Goal: Information Seeking & Learning: Check status

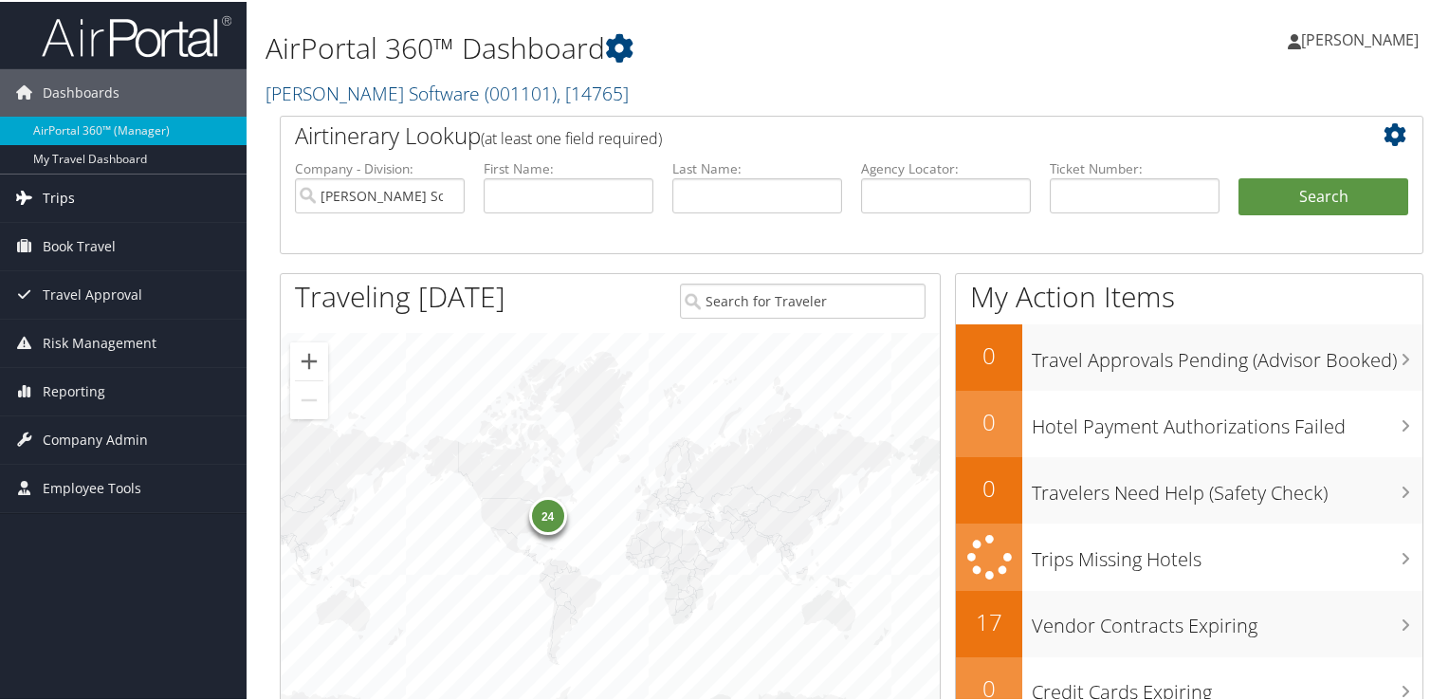
click at [62, 196] on span "Trips" at bounding box center [59, 196] width 32 height 47
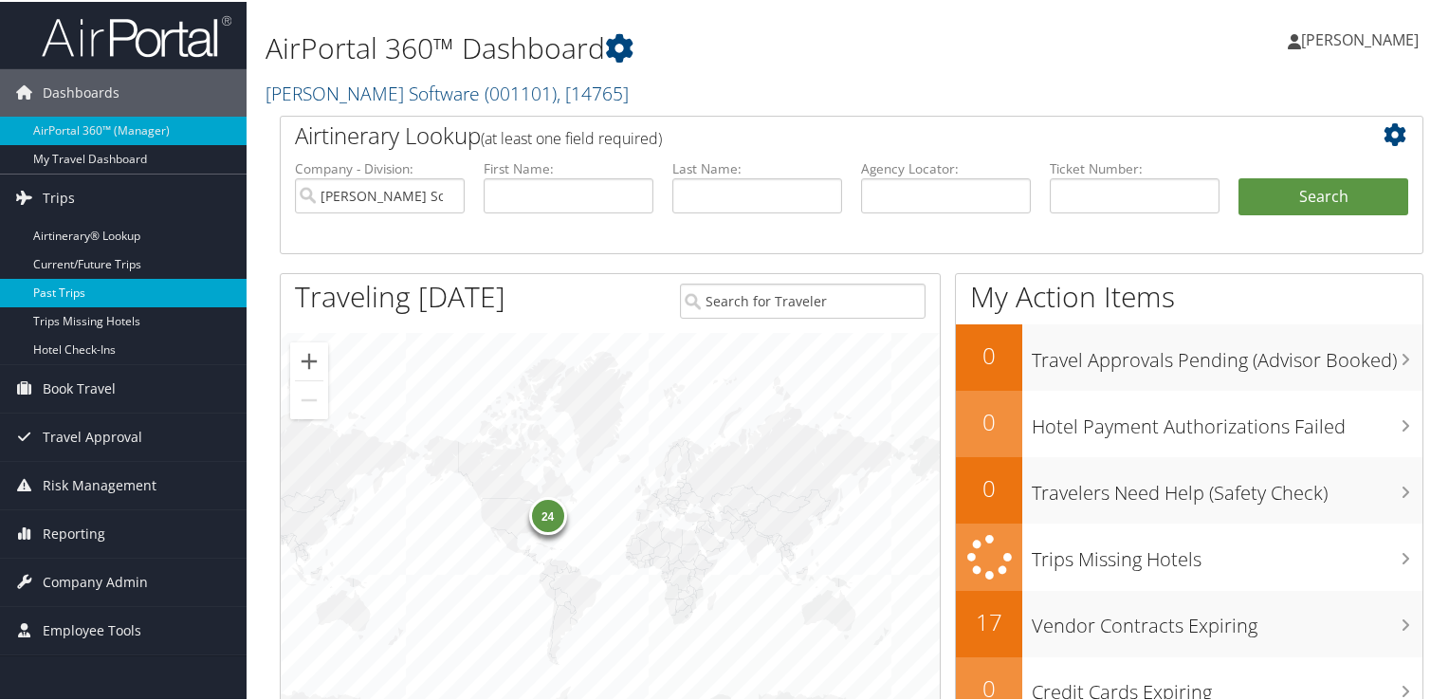
click at [59, 286] on link "Past Trips" at bounding box center [123, 291] width 247 height 28
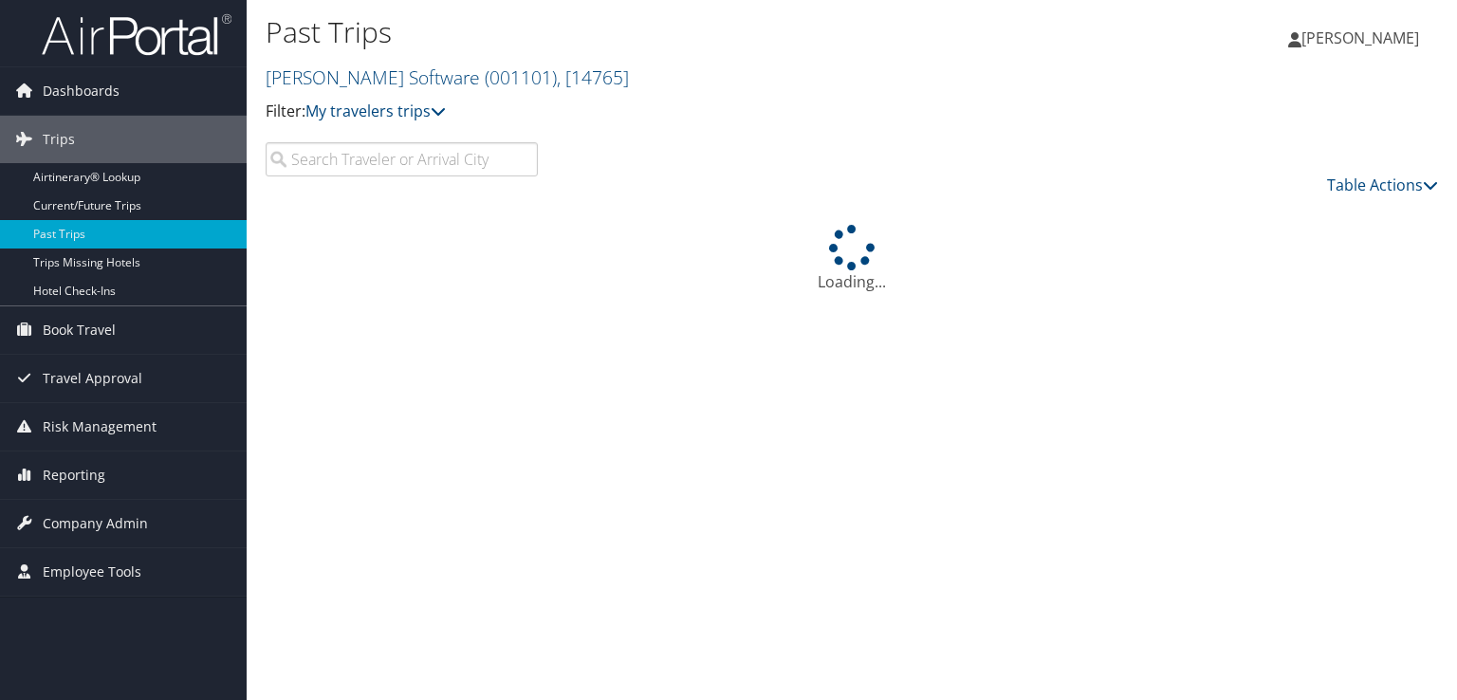
click at [378, 162] on input "search" at bounding box center [402, 159] width 272 height 34
drag, startPoint x: 379, startPoint y: 164, endPoint x: 280, endPoint y: 162, distance: 99.6
click at [280, 162] on input "salt kae city" at bounding box center [402, 159] width 272 height 34
type input "salt lake city"
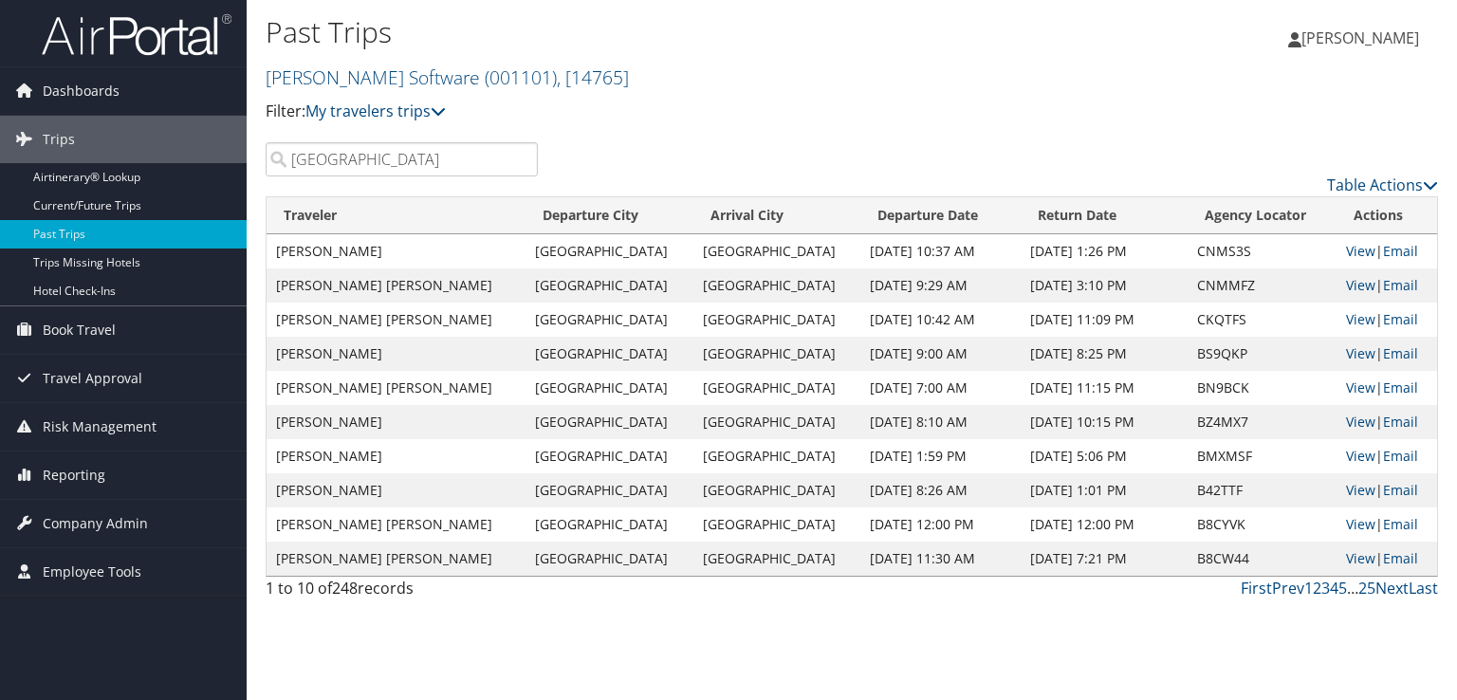
drag, startPoint x: 456, startPoint y: 167, endPoint x: 285, endPoint y: 157, distance: 171.0
click at [285, 157] on input "salt lake city" at bounding box center [402, 159] width 272 height 34
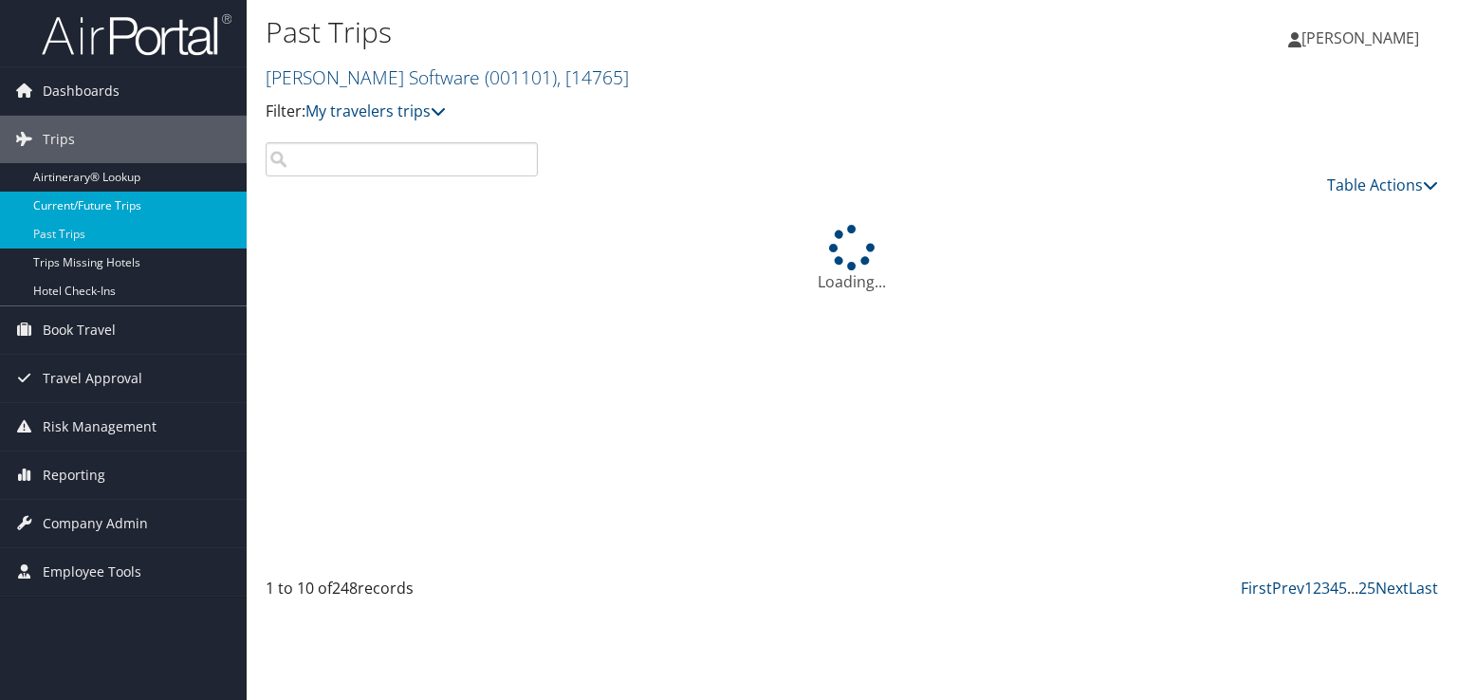
click at [118, 204] on link "Current/Future Trips" at bounding box center [123, 206] width 247 height 28
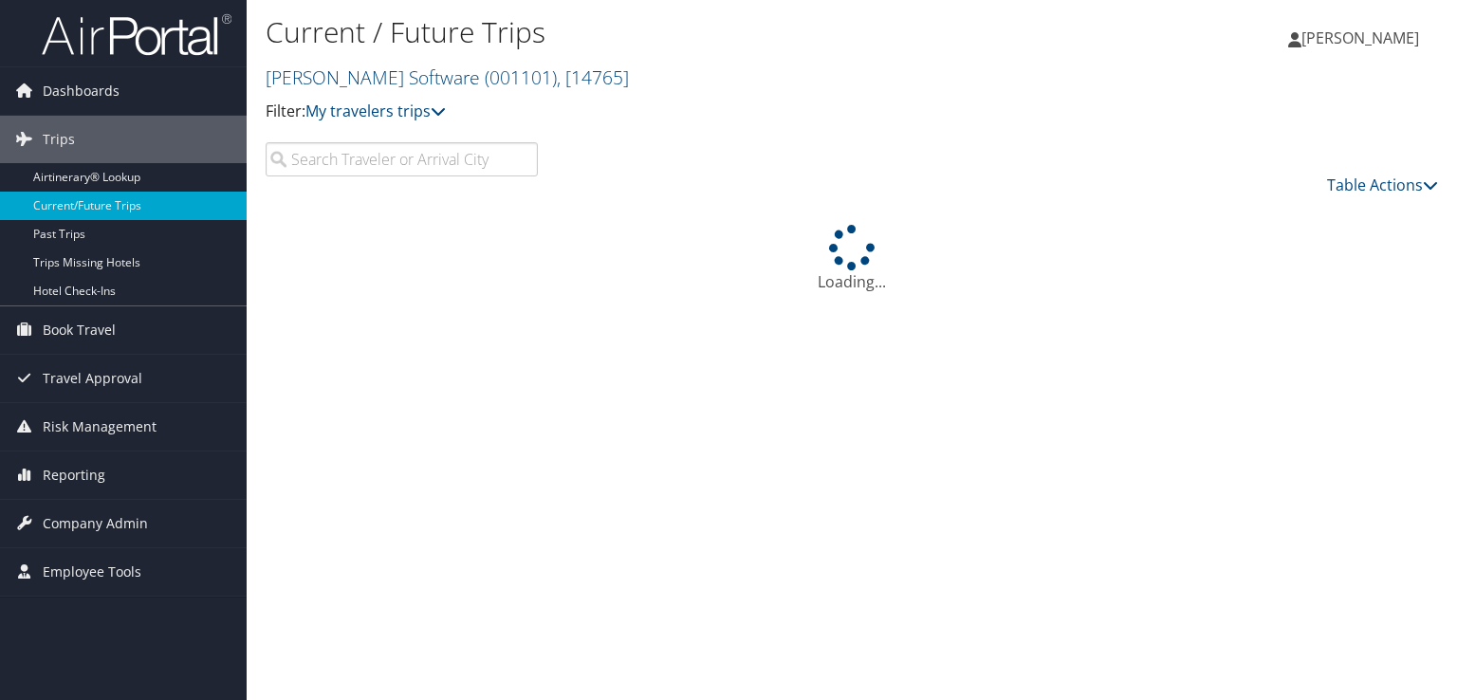
click at [377, 162] on input "search" at bounding box center [402, 159] width 272 height 34
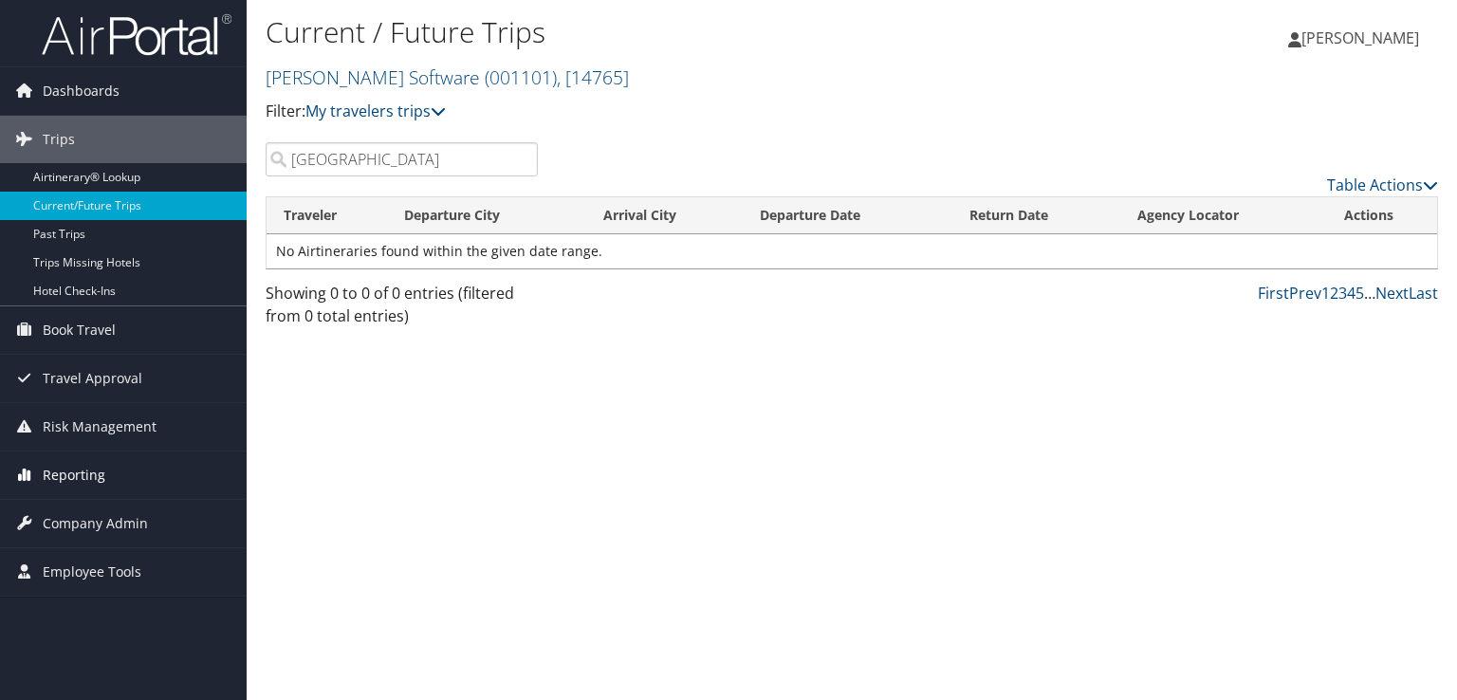
type input "salt lake city"
click at [83, 477] on span "Reporting" at bounding box center [74, 474] width 63 height 47
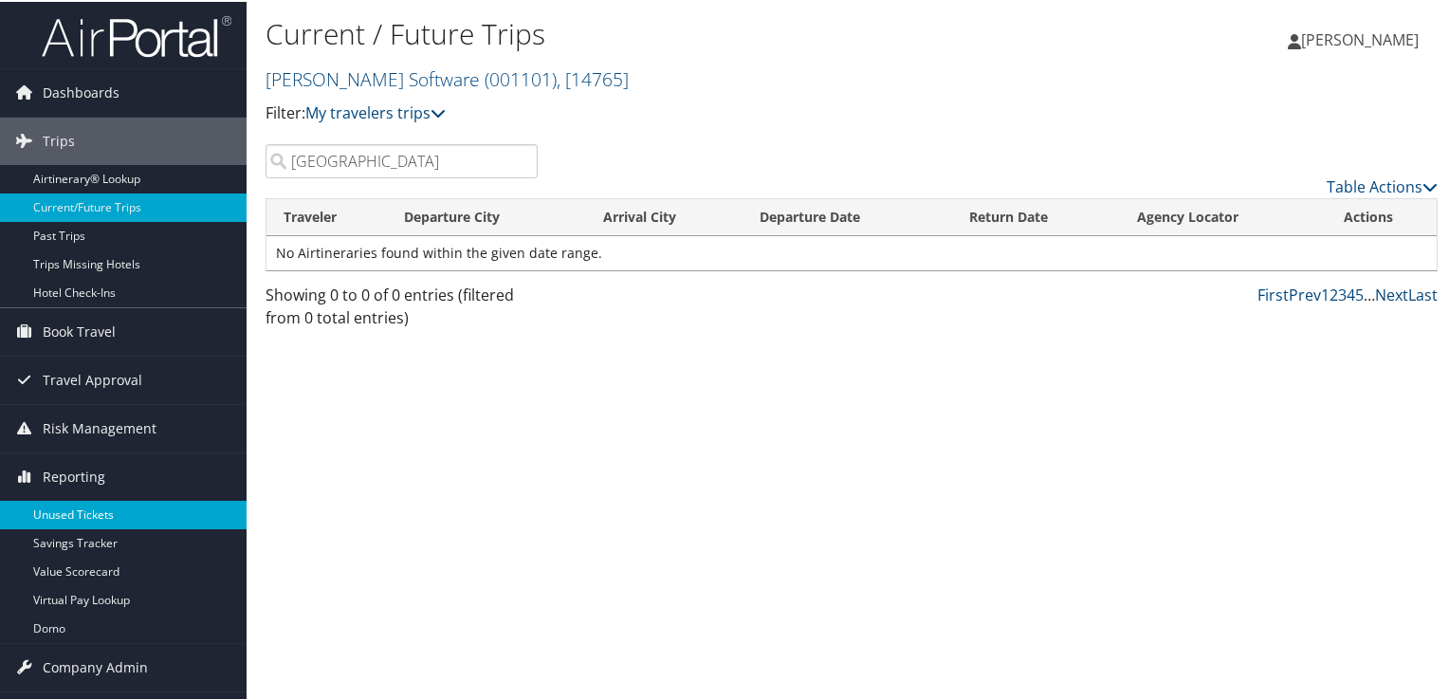
click at [107, 507] on link "Unused Tickets" at bounding box center [123, 513] width 247 height 28
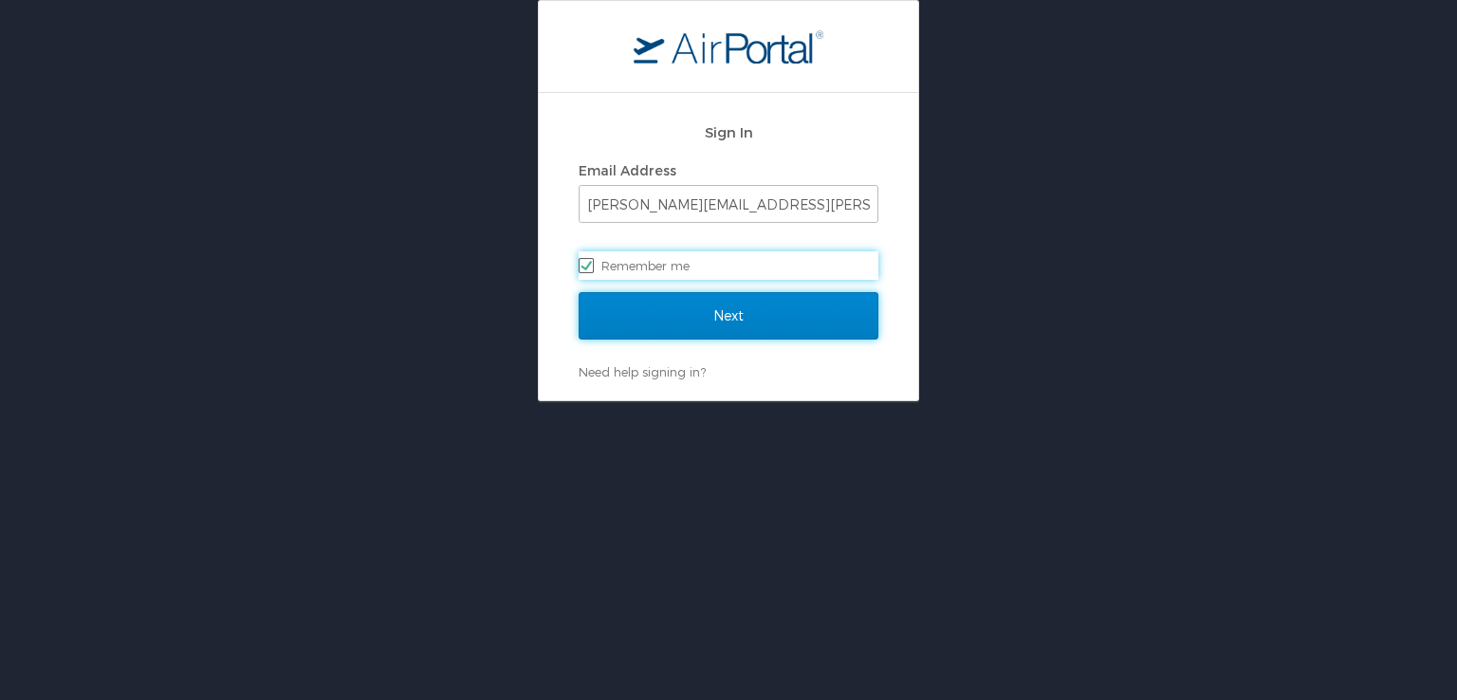
click at [707, 313] on input "Next" at bounding box center [728, 315] width 300 height 47
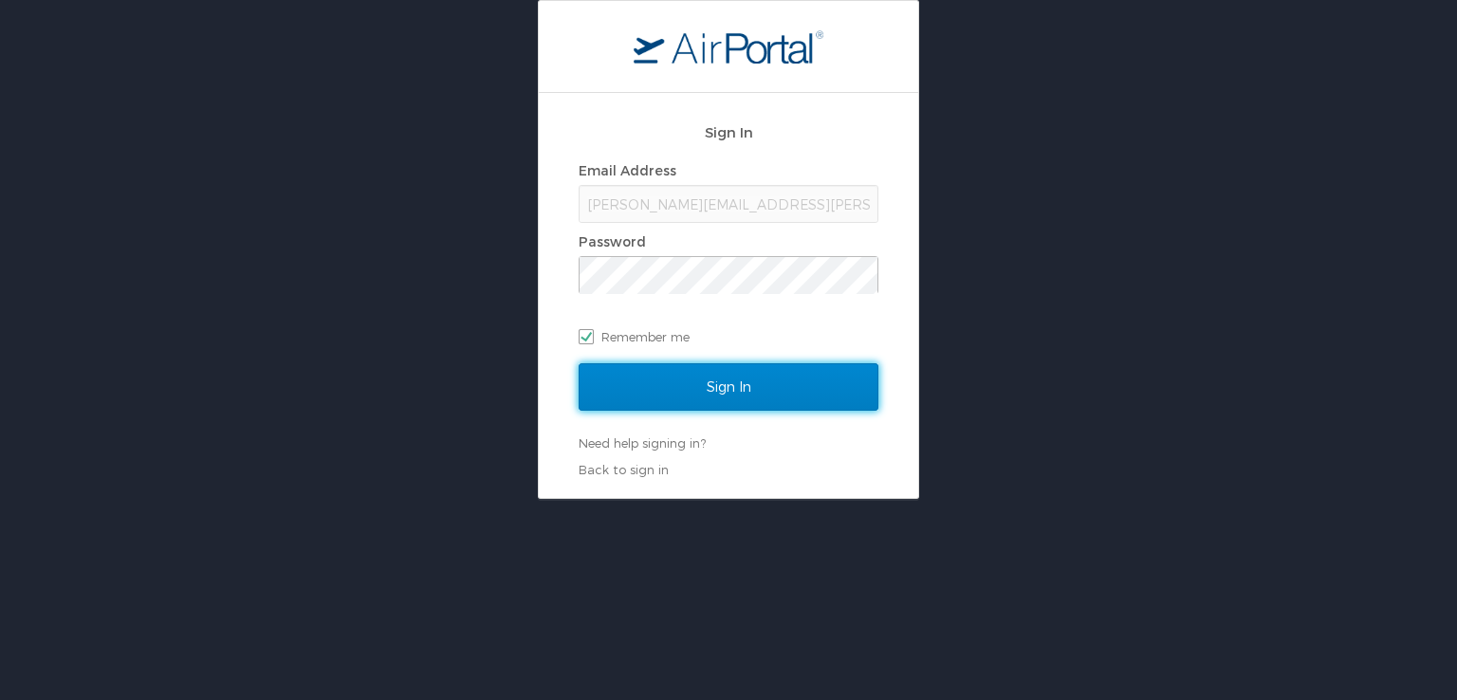
click at [722, 381] on input "Sign In" at bounding box center [728, 386] width 300 height 47
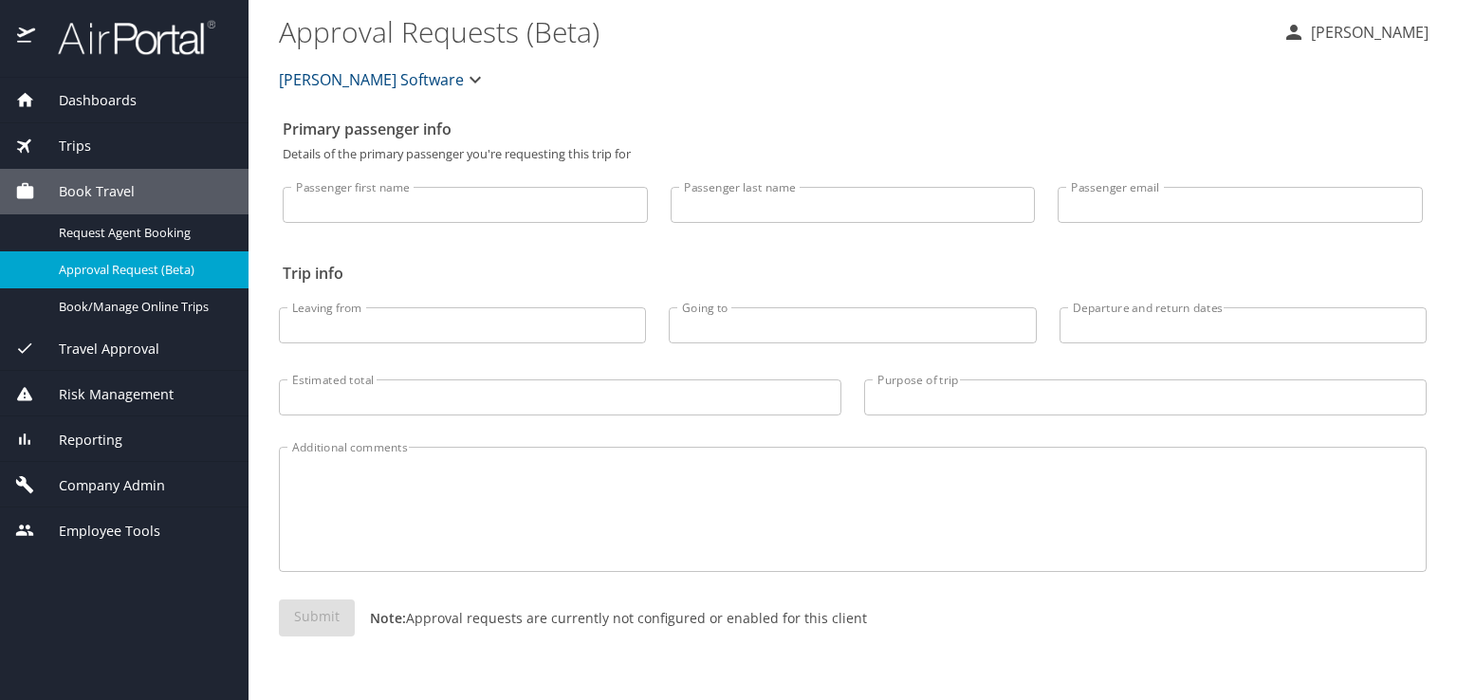
click at [82, 441] on span "Reporting" at bounding box center [78, 440] width 87 height 21
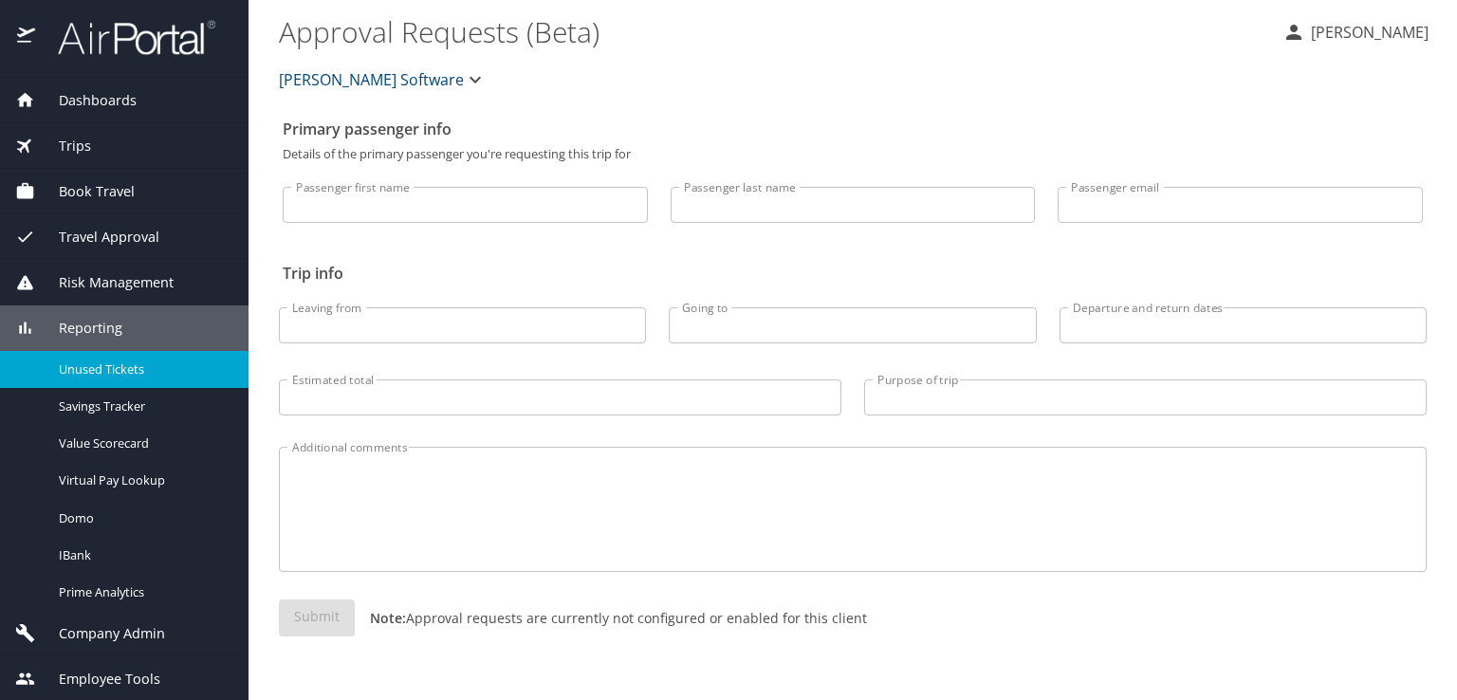
click at [121, 376] on span "Unused Tickets" at bounding box center [142, 369] width 167 height 18
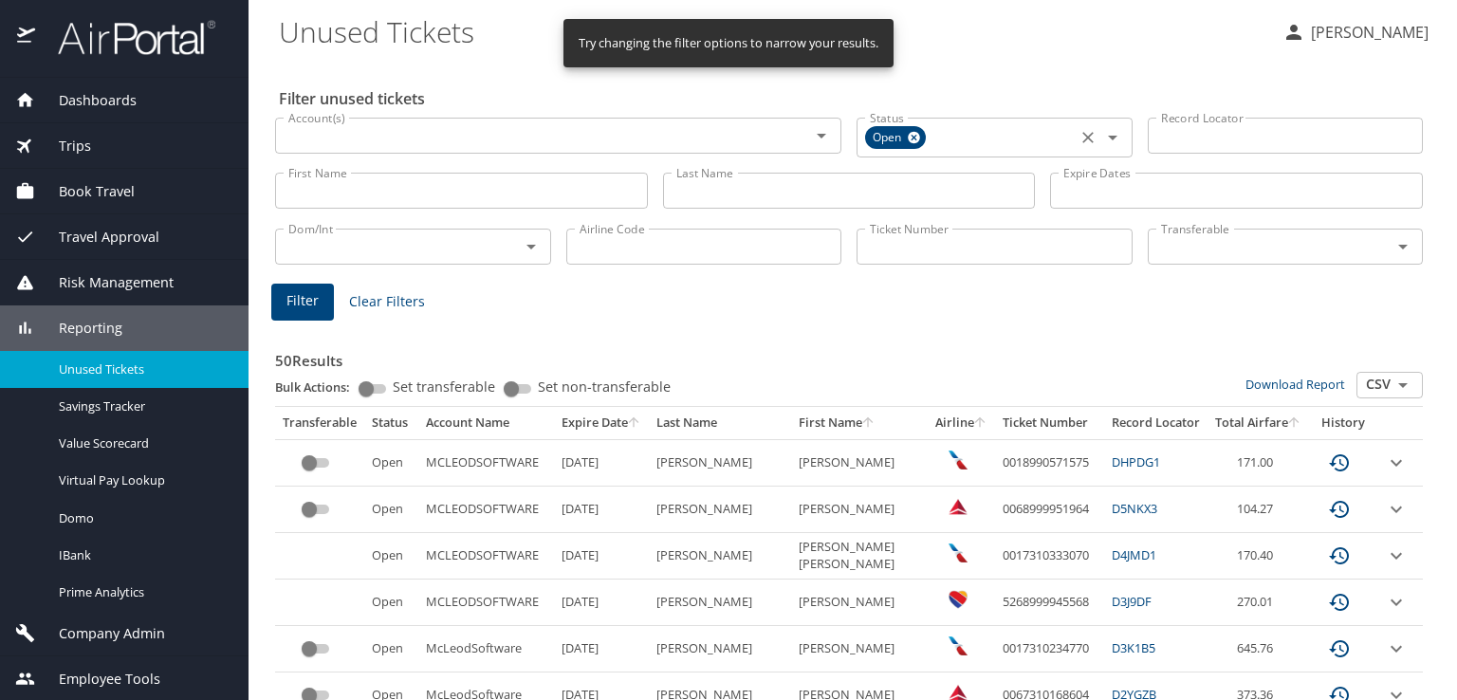
click at [1101, 135] on icon "Open" at bounding box center [1112, 137] width 23 height 23
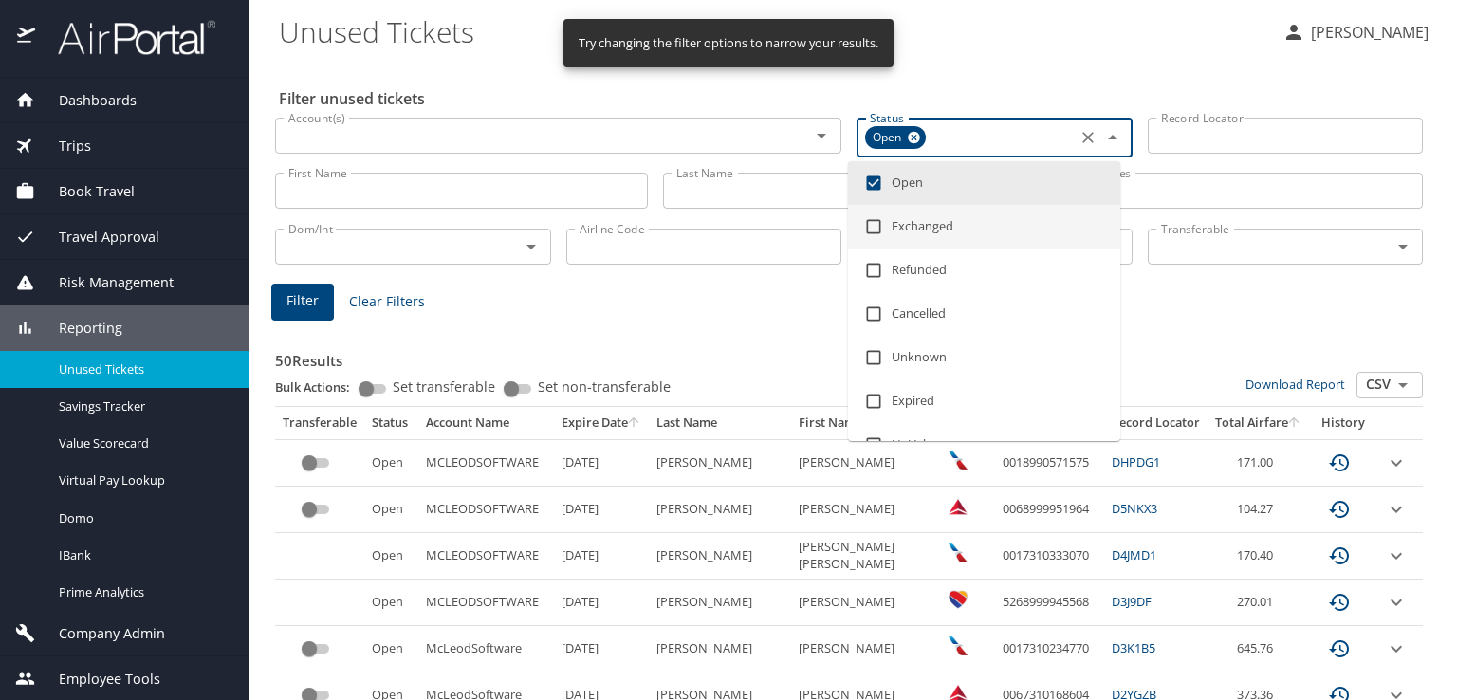
click at [872, 223] on input "checkbox" at bounding box center [873, 227] width 36 height 36
checkbox input "true"
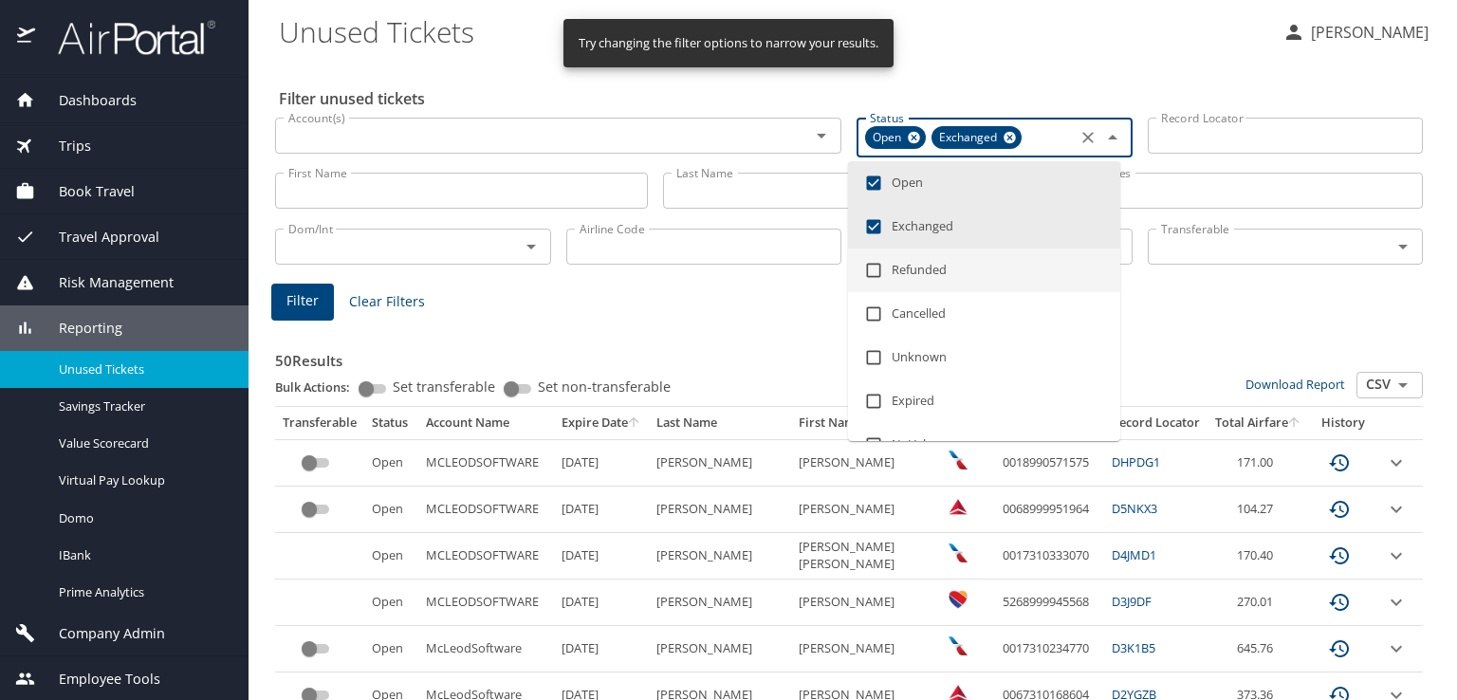
click at [872, 268] on input "checkbox" at bounding box center [873, 270] width 36 height 36
checkbox input "true"
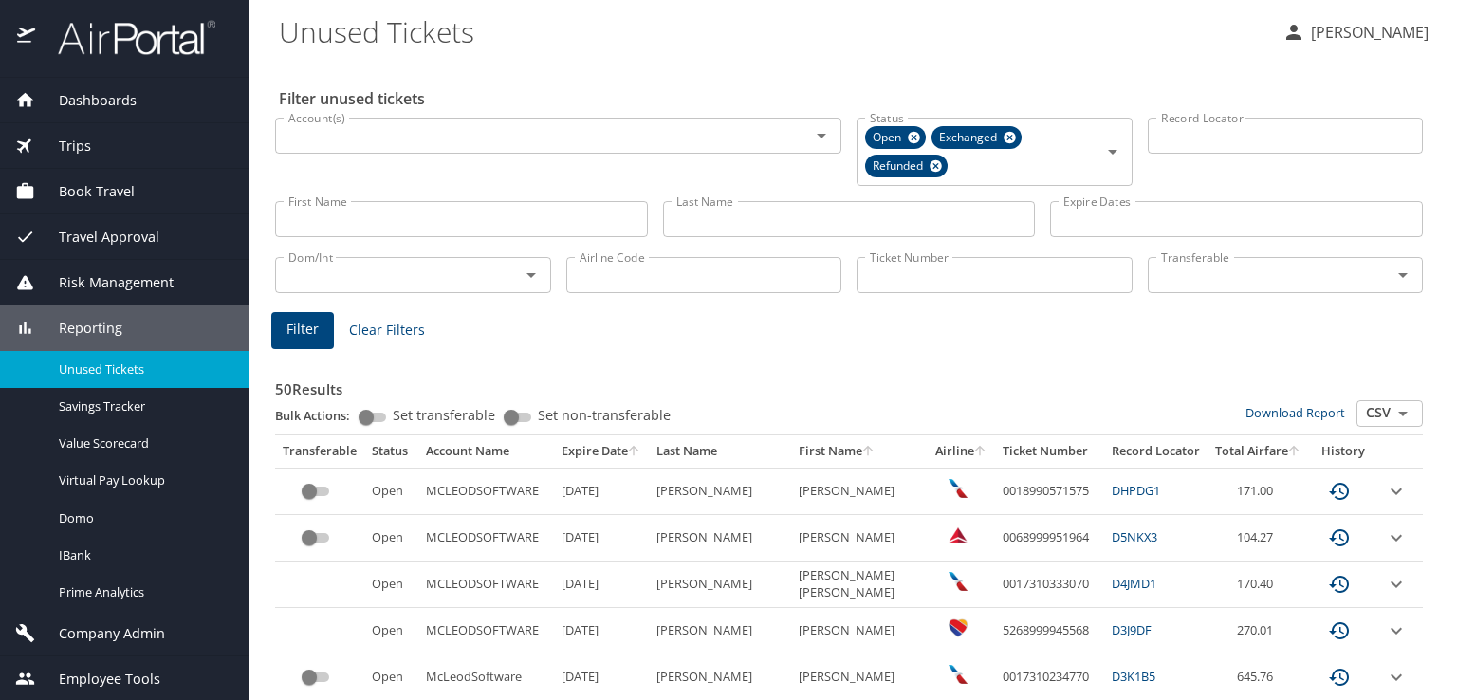
click at [893, 277] on input "Ticket Number" at bounding box center [994, 275] width 276 height 36
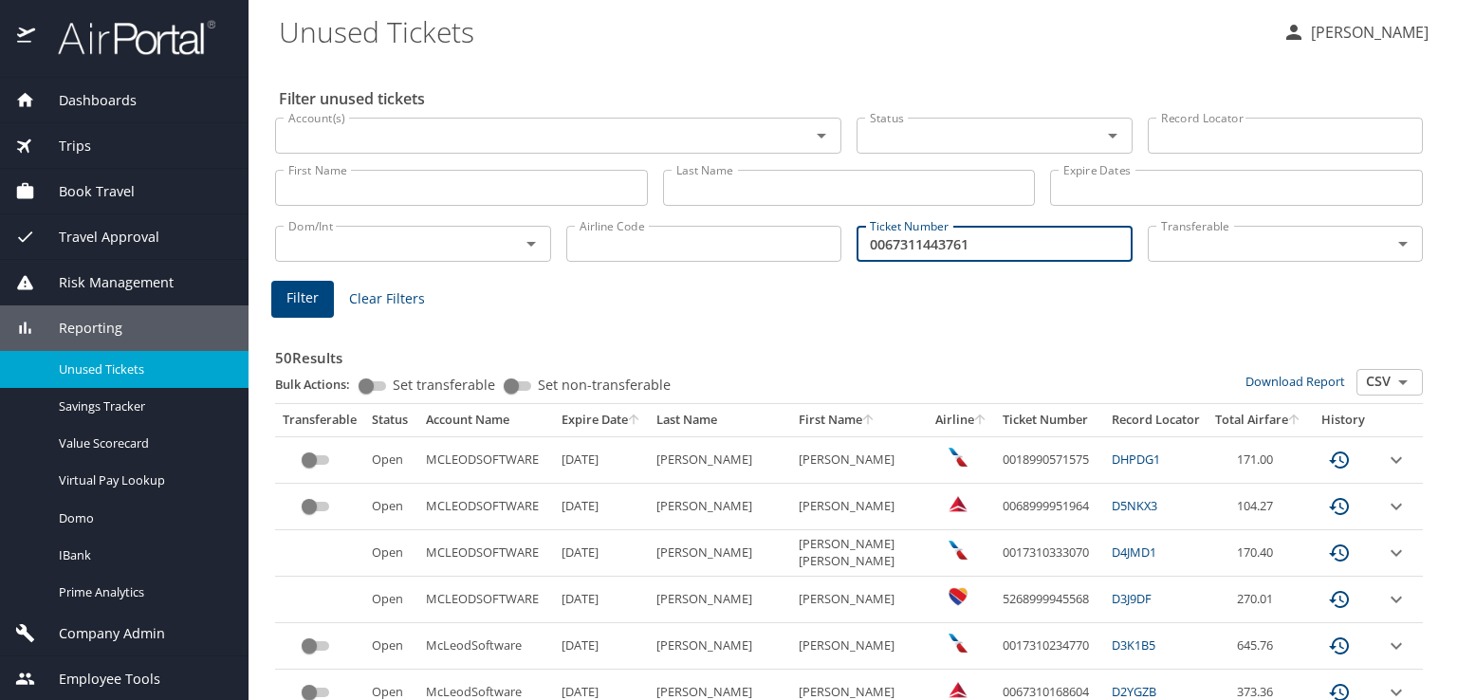
type input "0067311443761"
click at [296, 297] on span "Filter" at bounding box center [302, 298] width 32 height 24
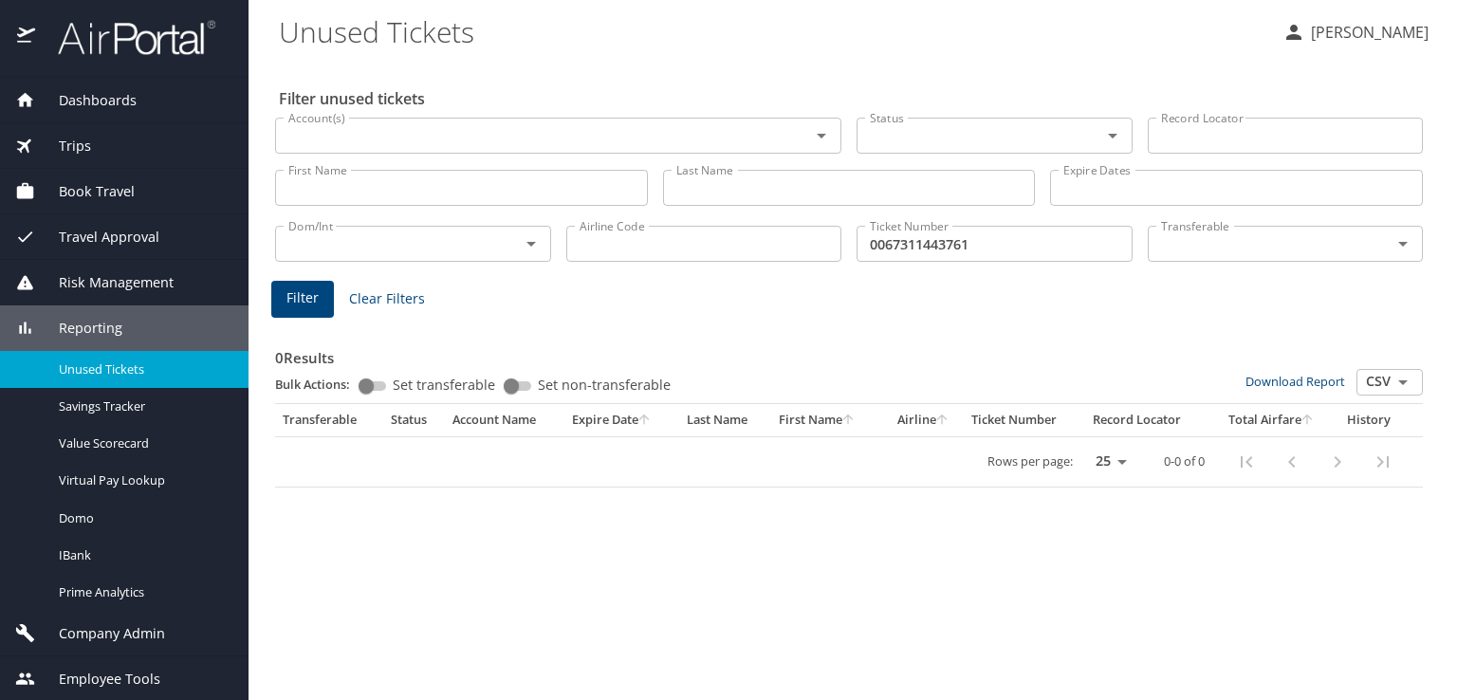
click at [646, 248] on input "Airline Code" at bounding box center [704, 244] width 276 height 36
type input "D"
type input "DL"
click at [300, 298] on span "Filter" at bounding box center [302, 298] width 32 height 24
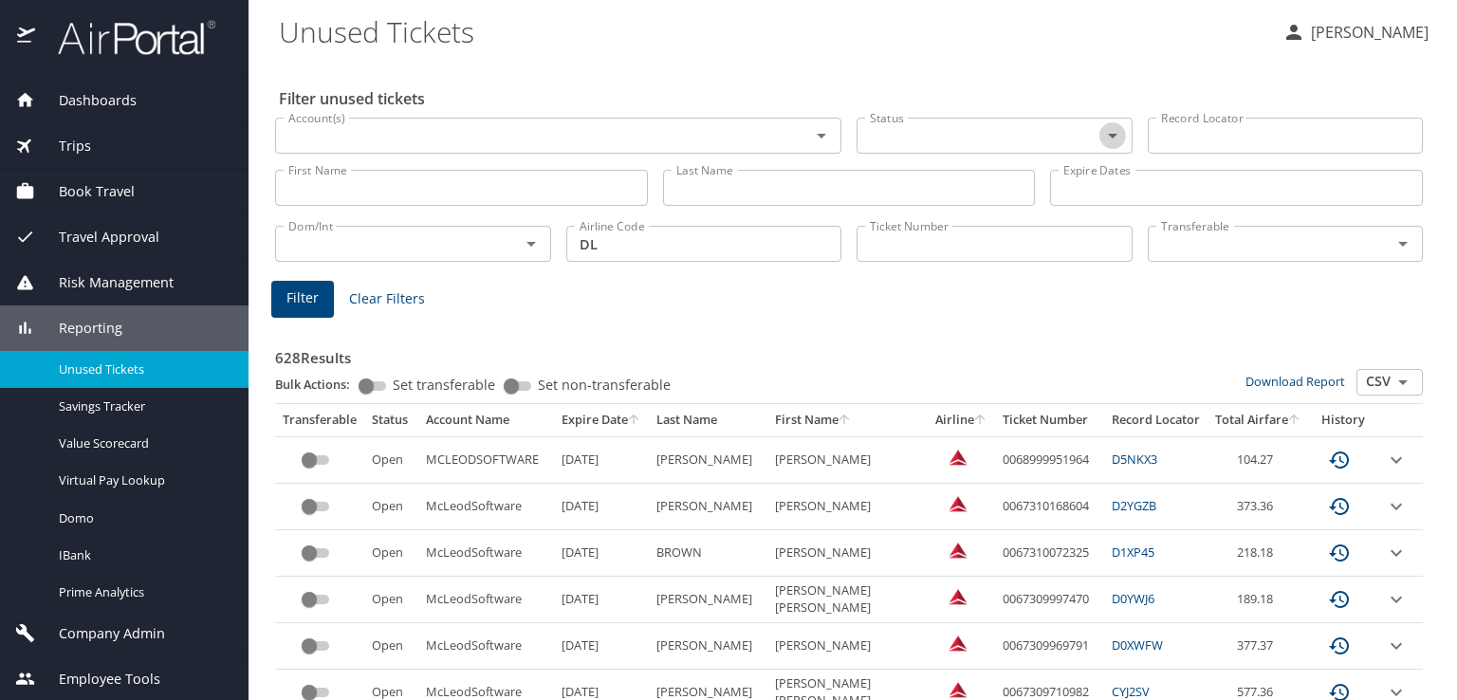
click at [1101, 133] on icon "Open" at bounding box center [1112, 135] width 23 height 23
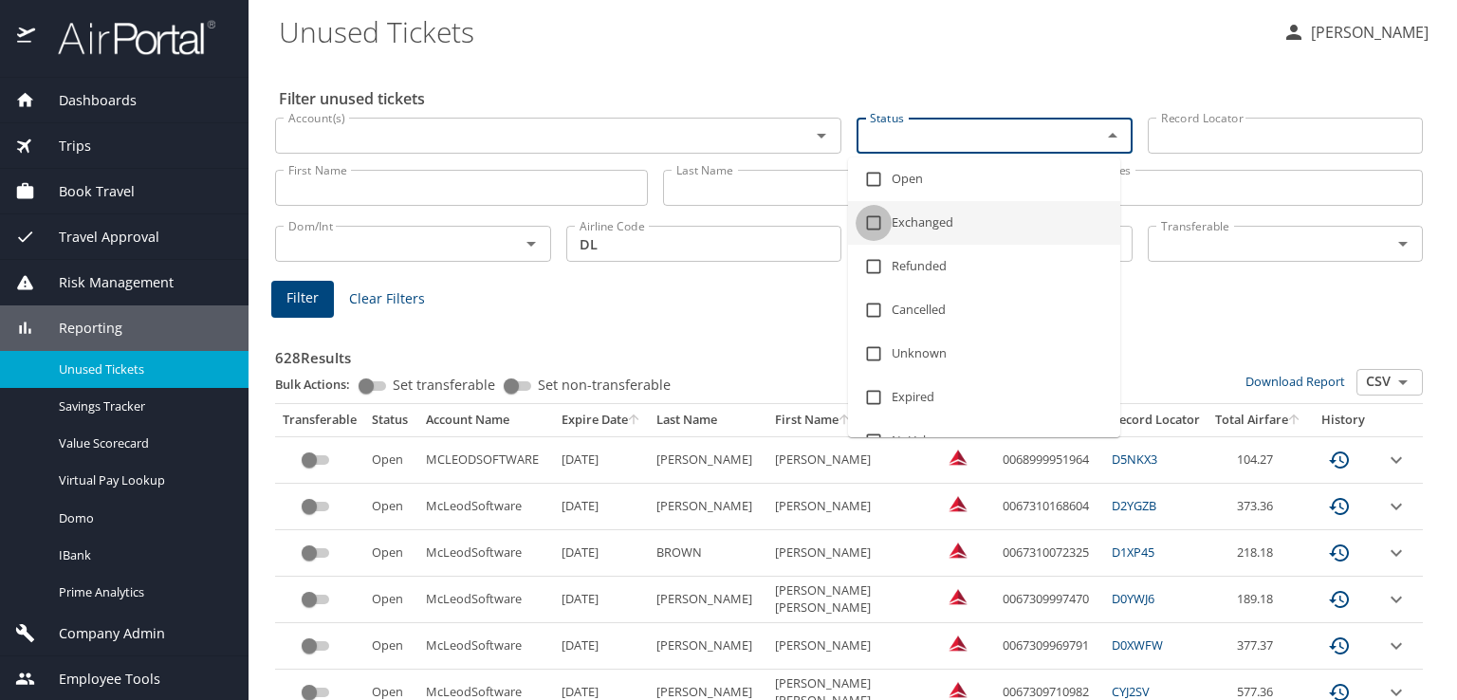
click at [872, 226] on input "checkbox" at bounding box center [873, 223] width 36 height 36
checkbox input "true"
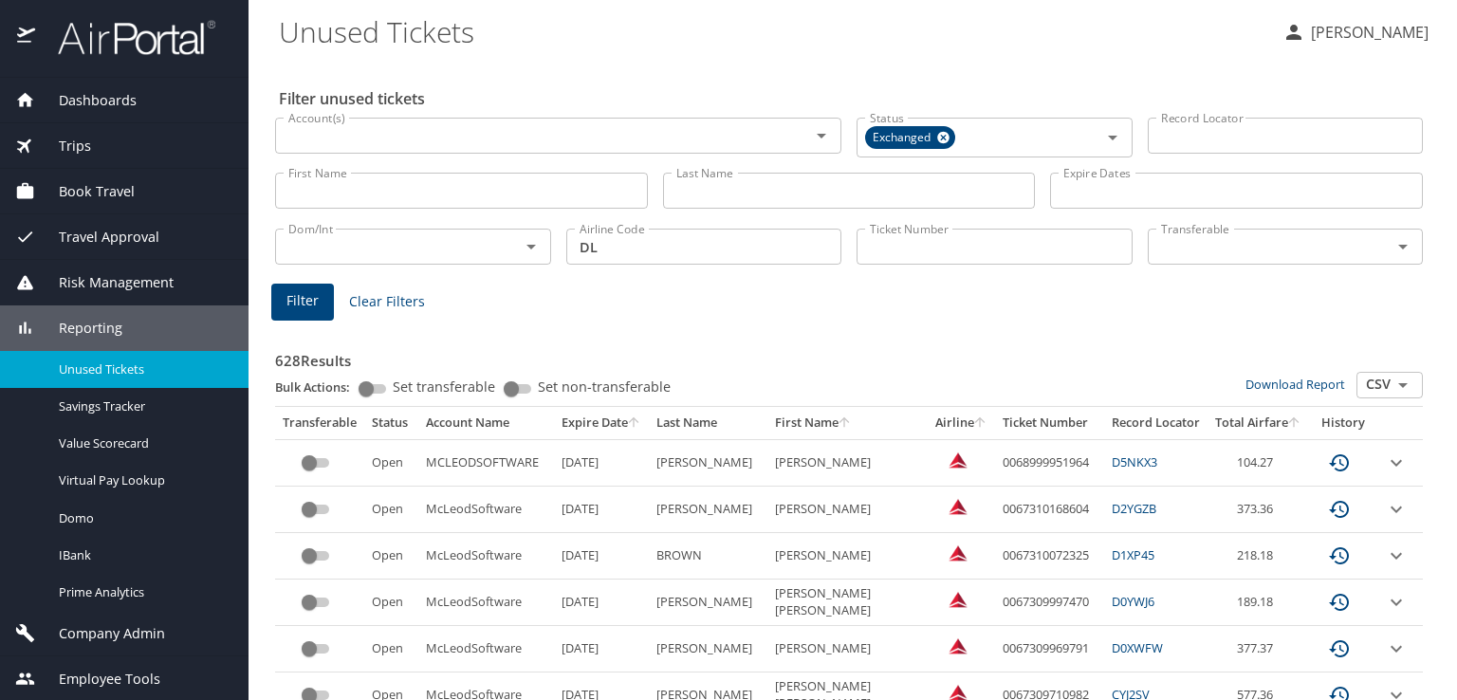
click at [277, 299] on button "Filter" at bounding box center [302, 302] width 63 height 37
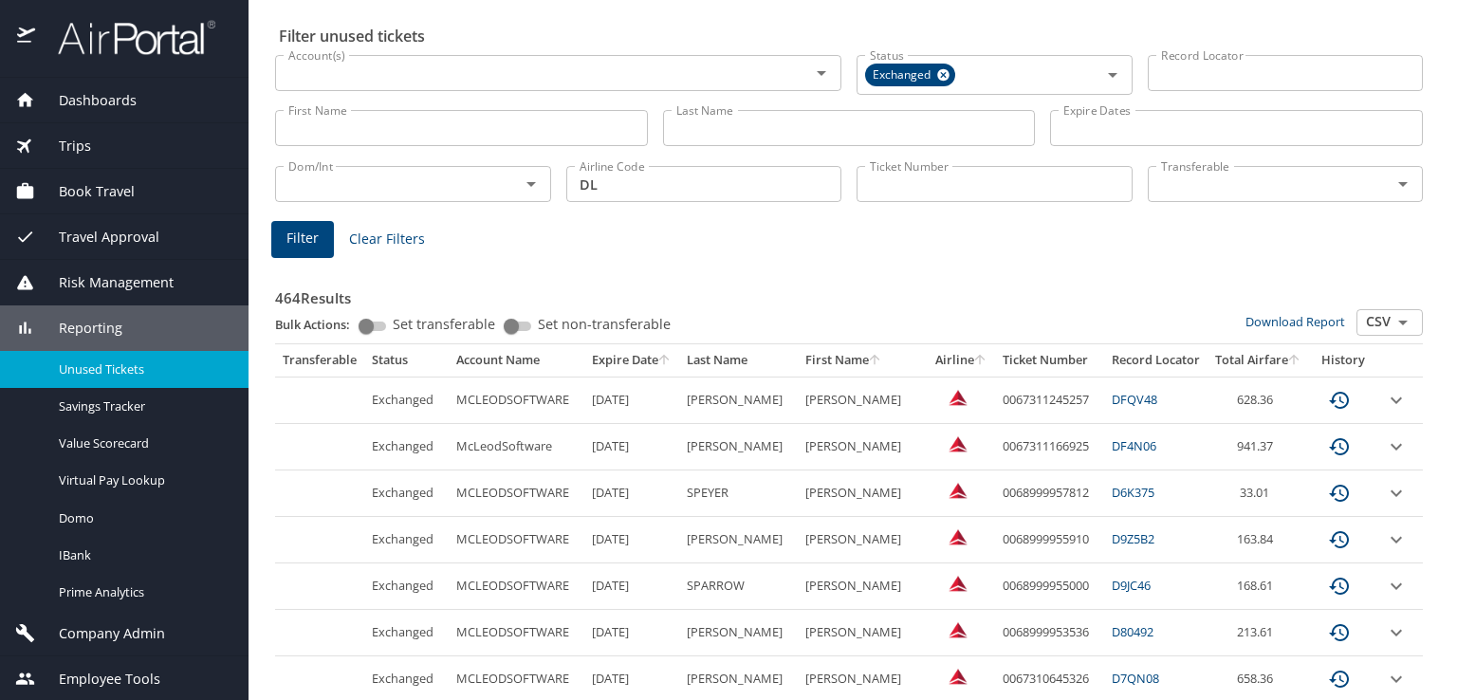
scroll to position [95, 0]
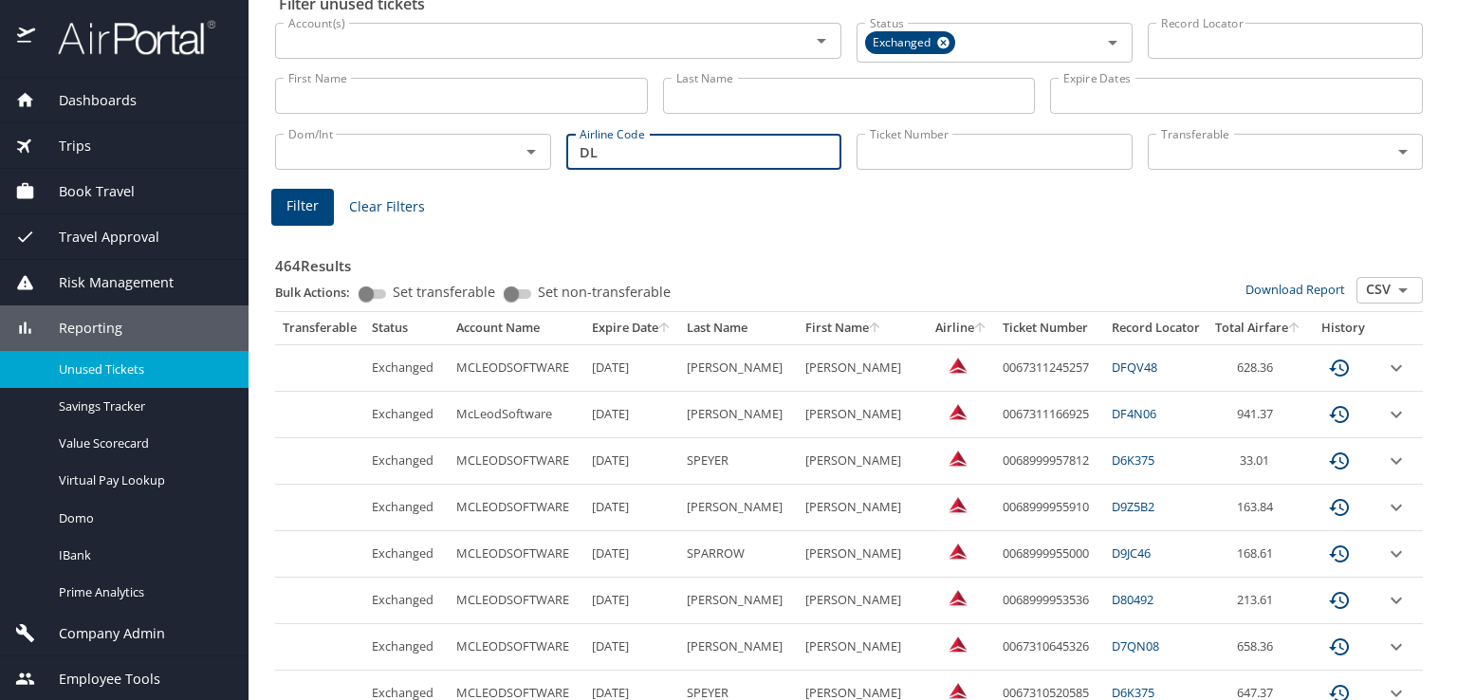
drag, startPoint x: 607, startPoint y: 151, endPoint x: 559, endPoint y: 141, distance: 49.3
click at [559, 141] on div "Airline Code DL Airline Code" at bounding box center [704, 150] width 291 height 63
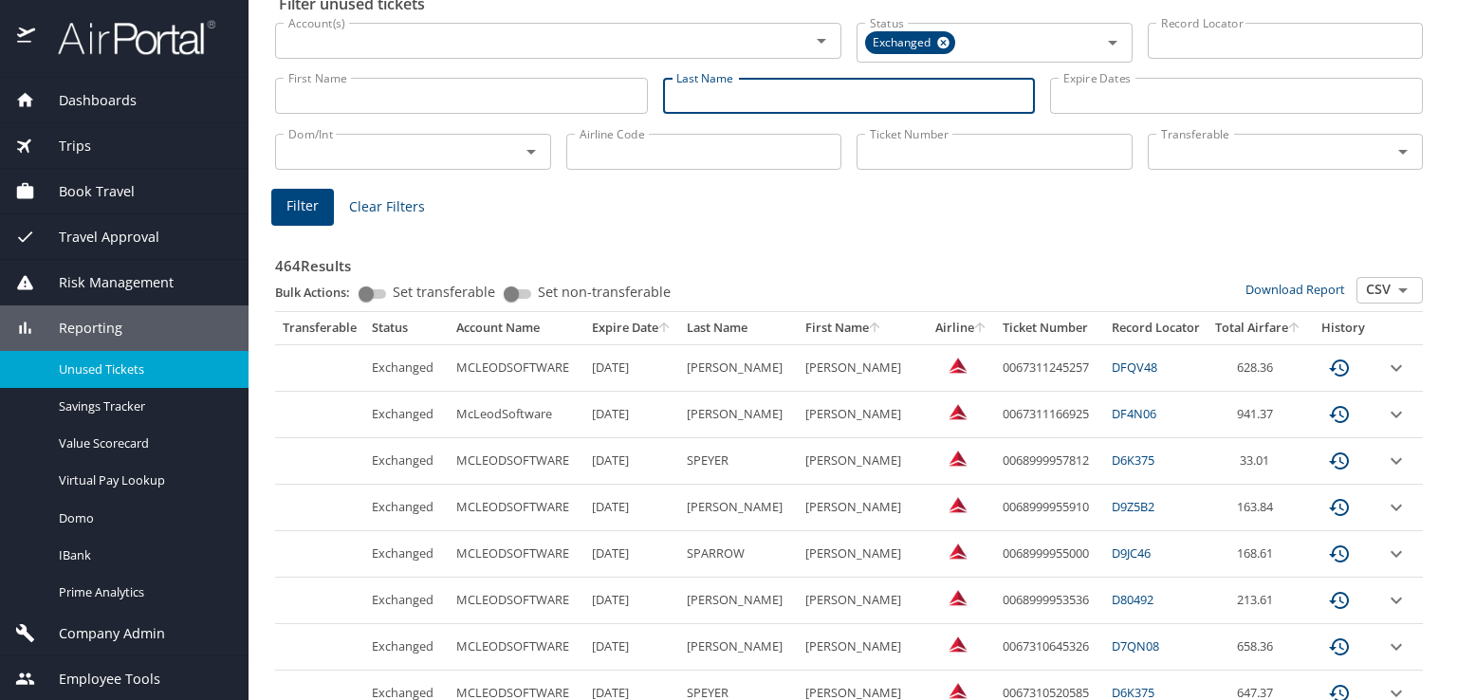
click at [855, 87] on input "Last Name" at bounding box center [849, 96] width 373 height 36
type input "[PERSON_NAME]"
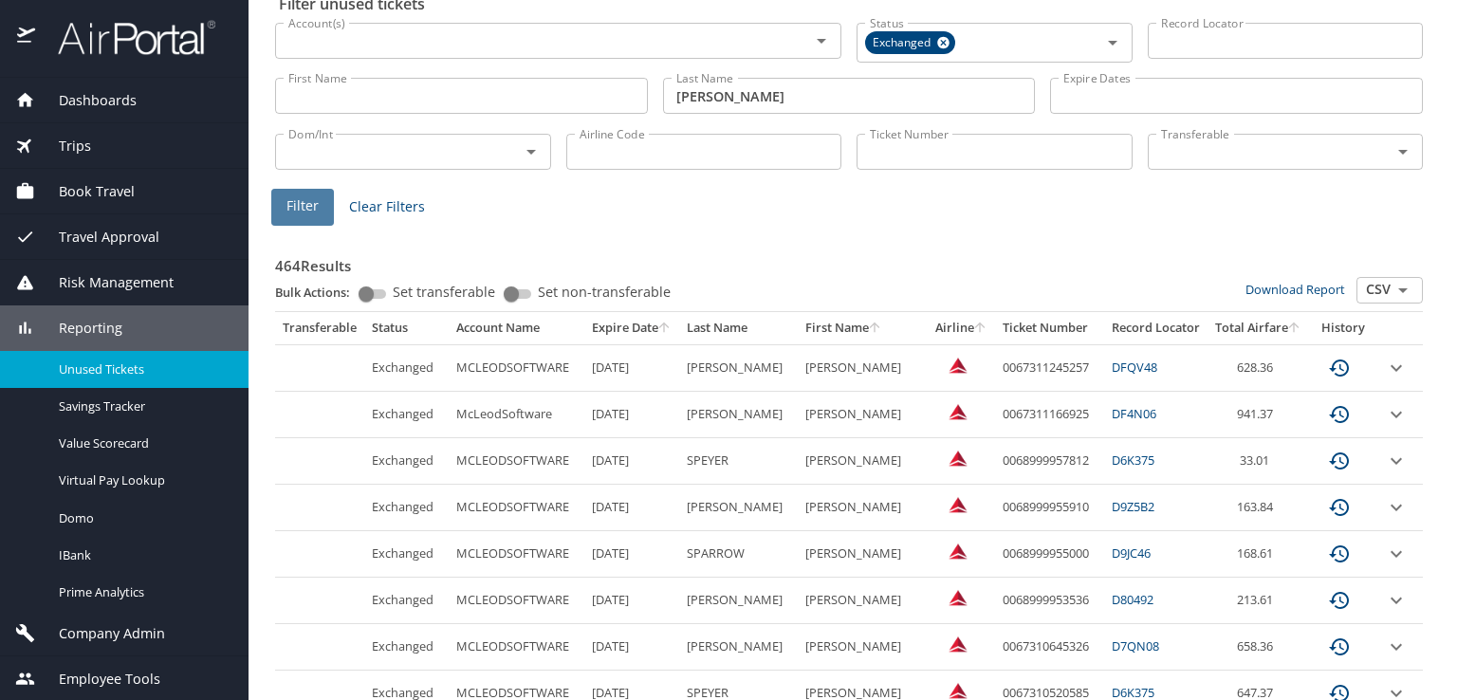
click at [297, 200] on span "Filter" at bounding box center [302, 206] width 32 height 24
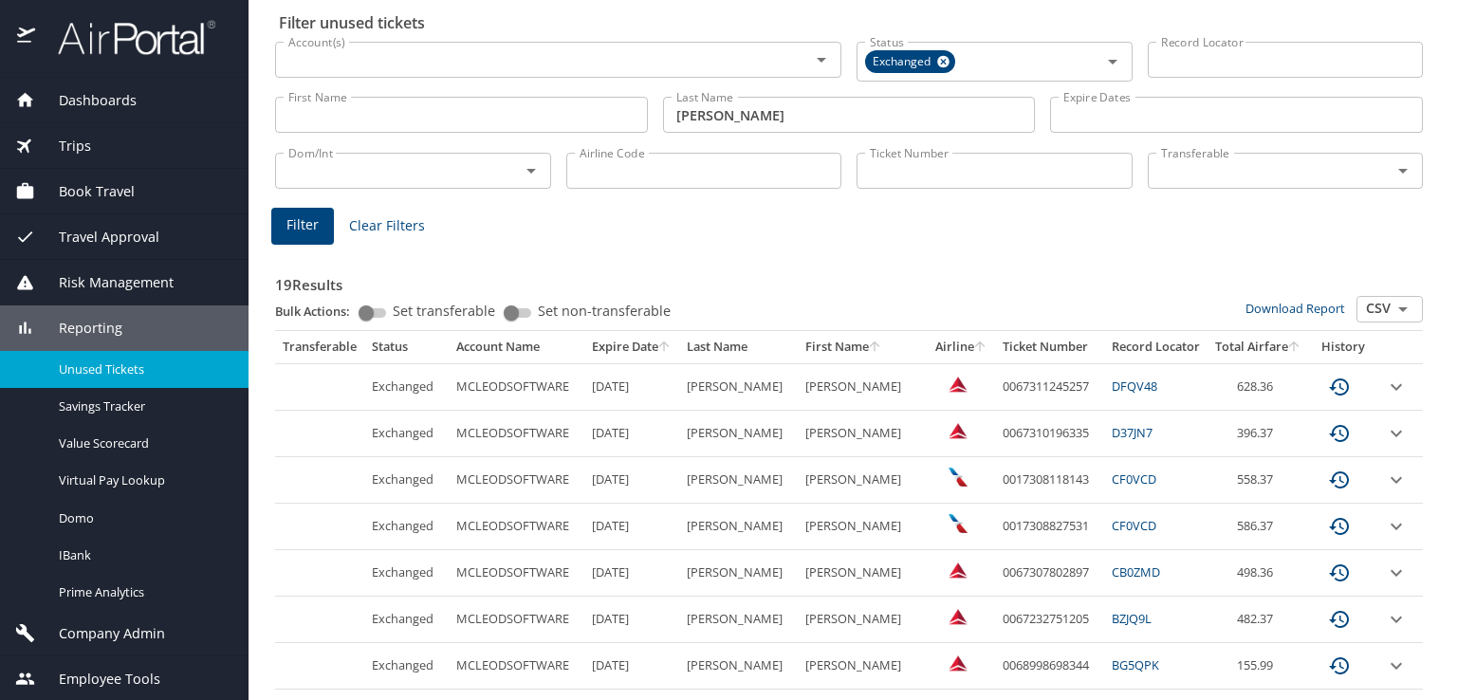
scroll to position [0, 0]
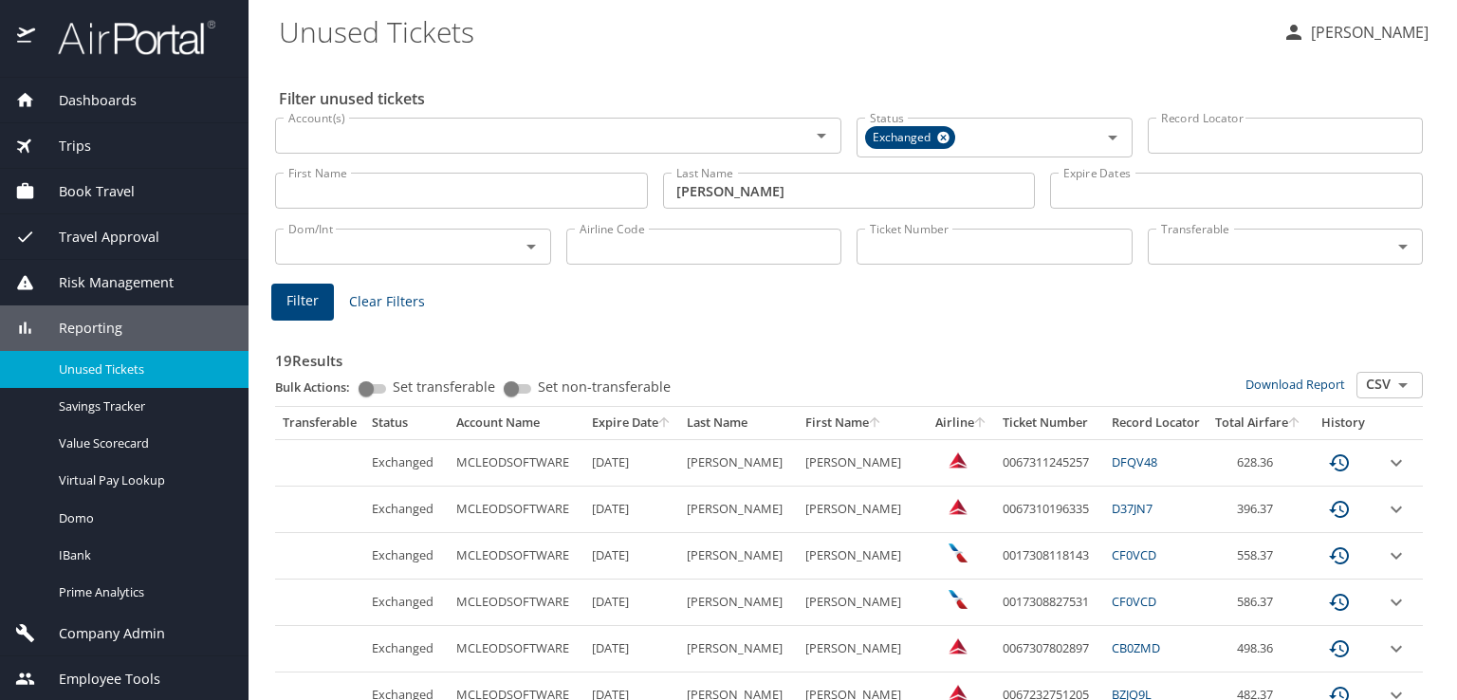
click at [76, 143] on span "Trips" at bounding box center [63, 146] width 56 height 21
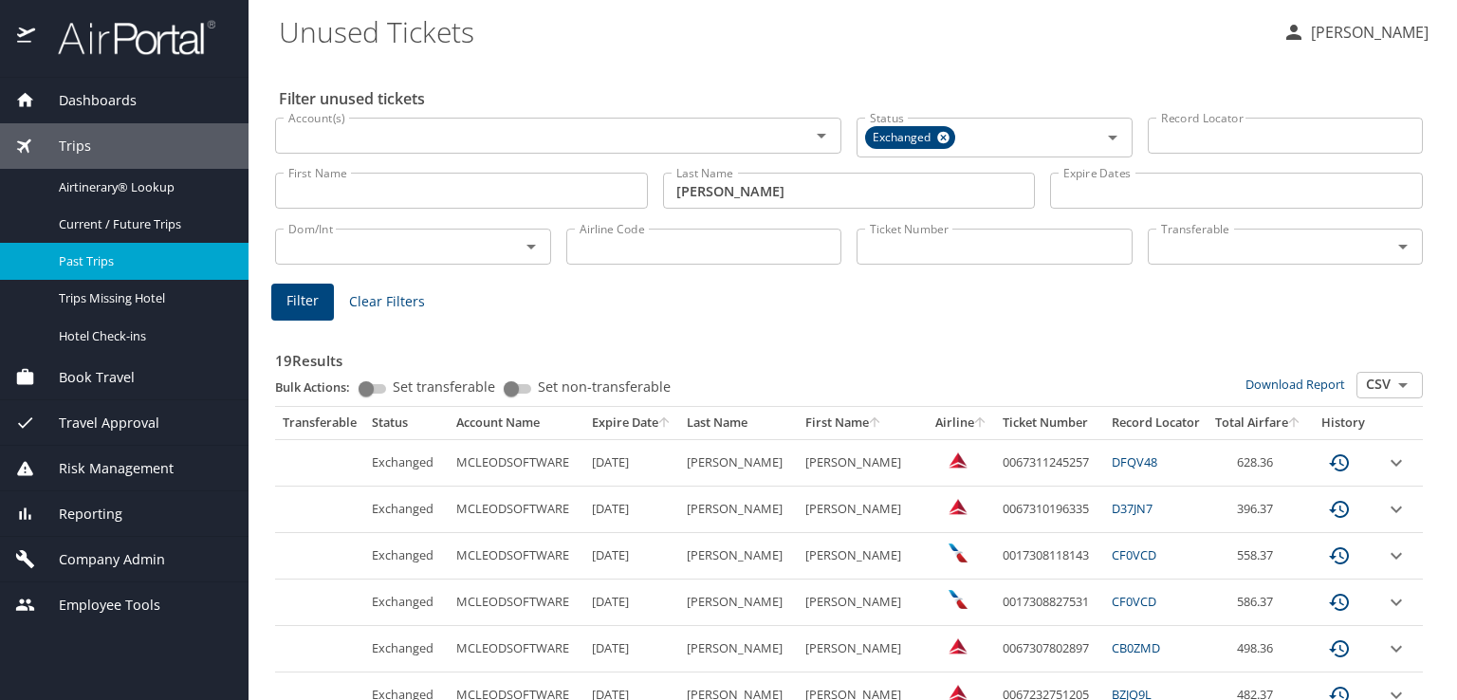
click at [92, 257] on span "Past Trips" at bounding box center [142, 261] width 167 height 18
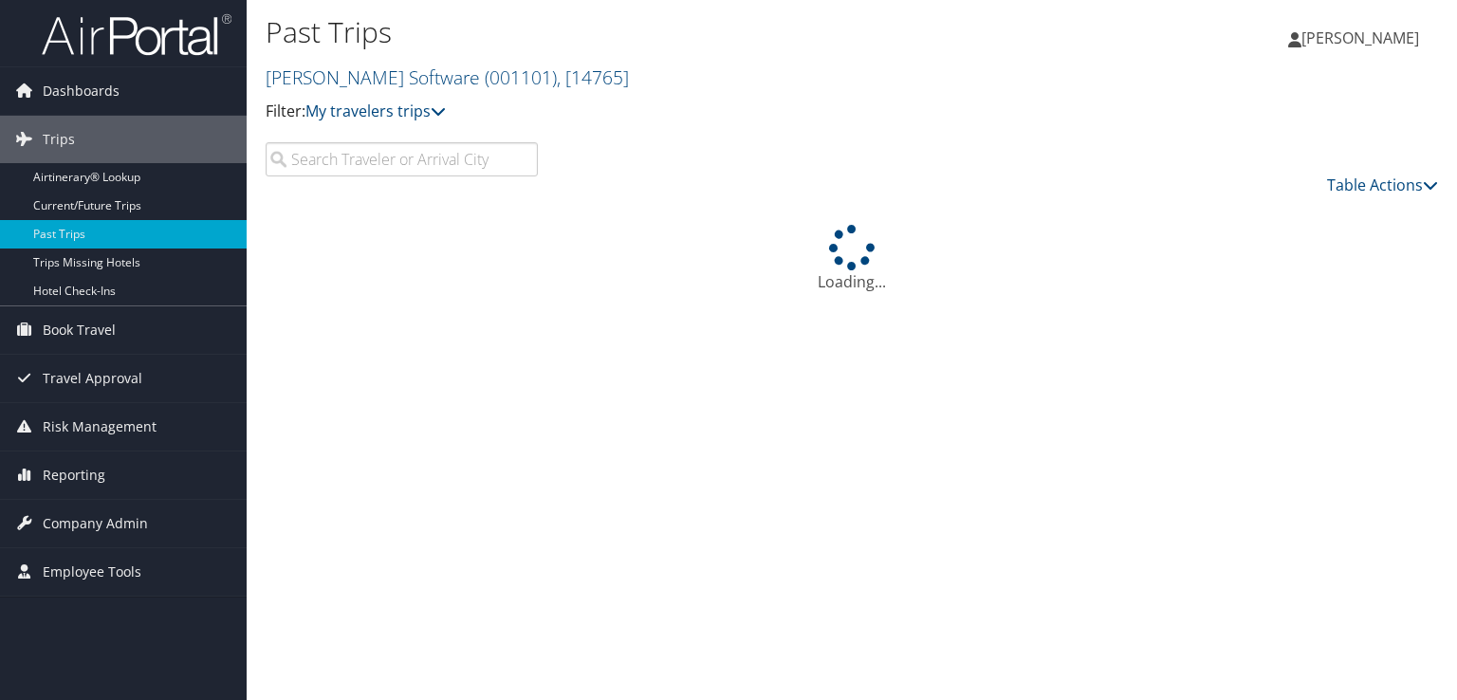
click at [501, 154] on input "search" at bounding box center [402, 159] width 272 height 34
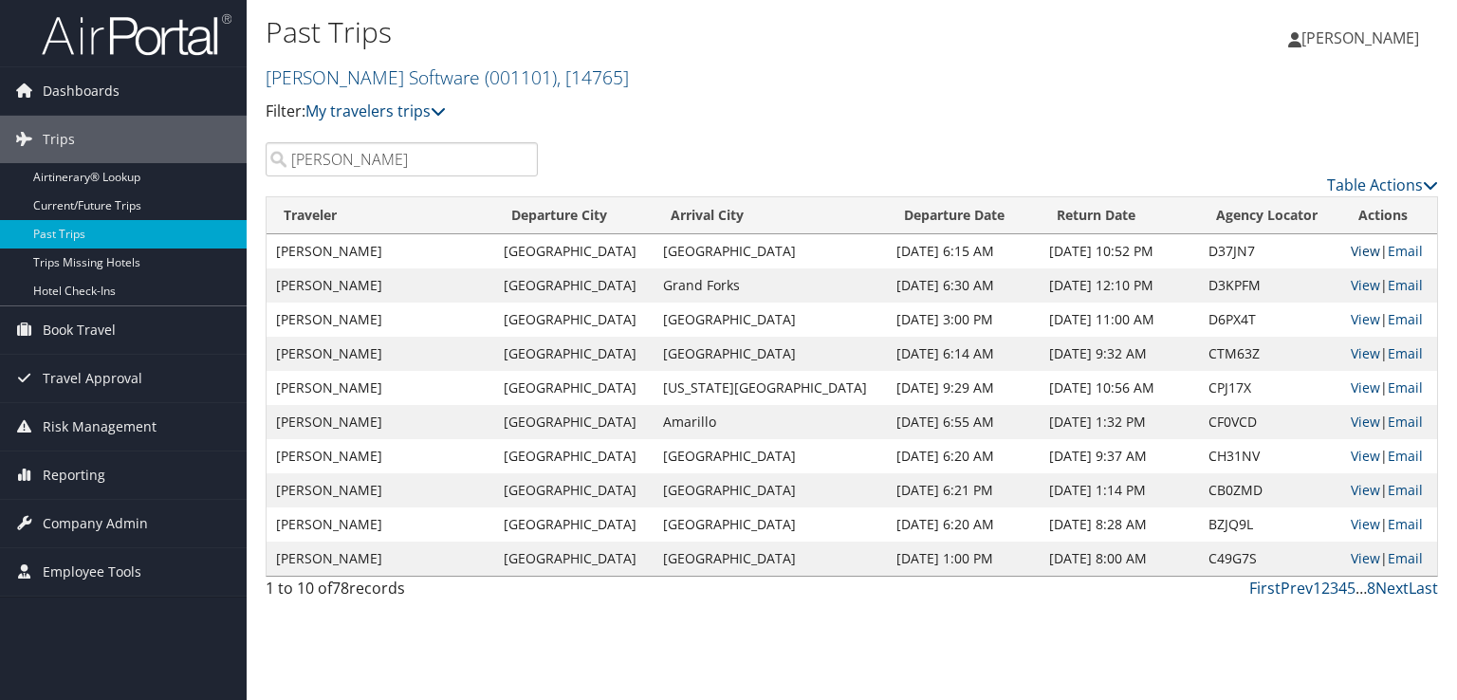
type input "gargala"
click at [1350, 248] on link "View" at bounding box center [1364, 251] width 29 height 18
click at [62, 468] on span "Reporting" at bounding box center [74, 474] width 63 height 47
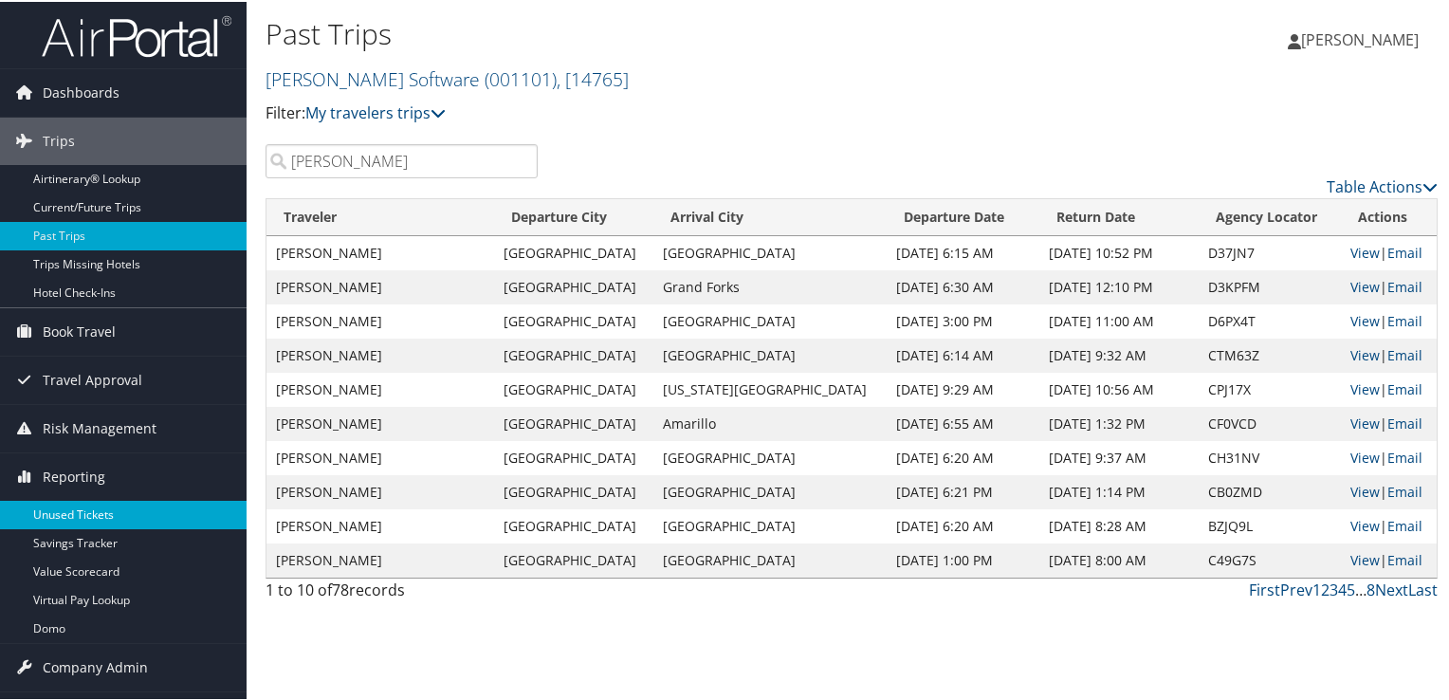
click at [62, 511] on link "Unused Tickets" at bounding box center [123, 513] width 247 height 28
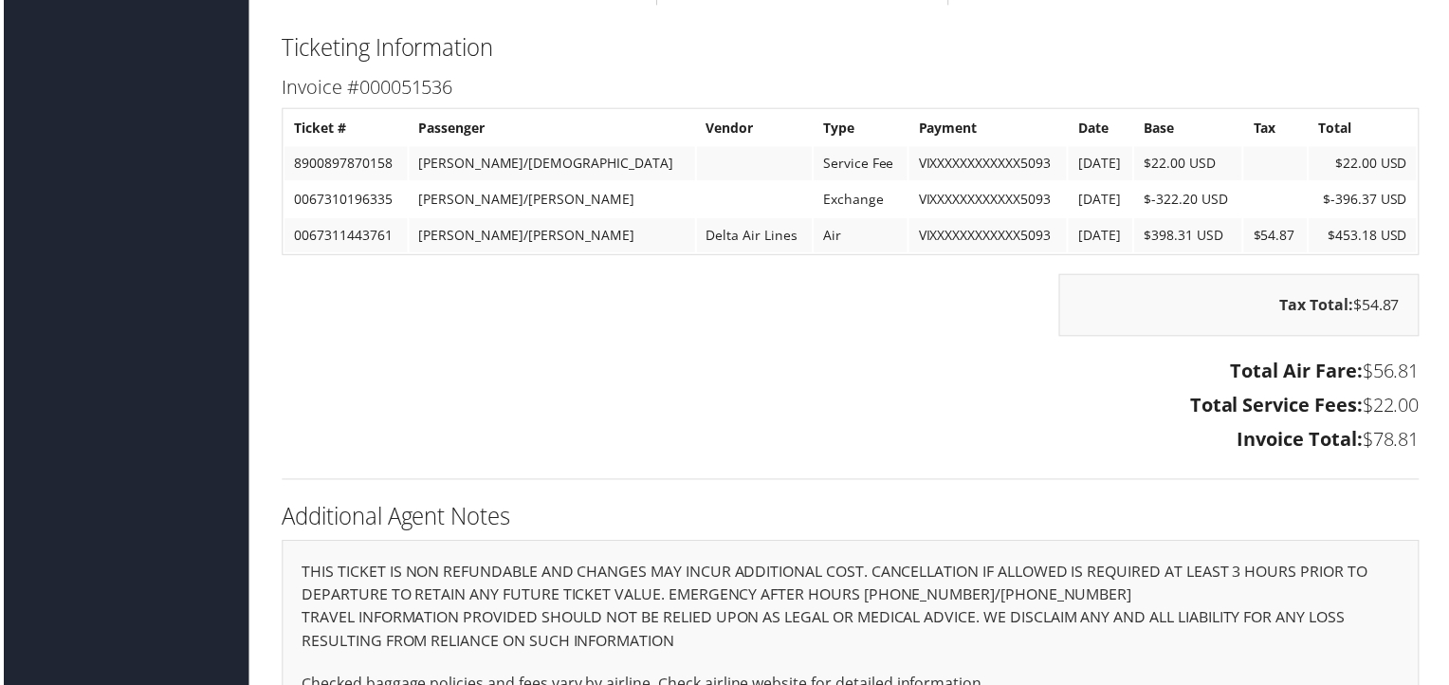
scroll to position [3382, 0]
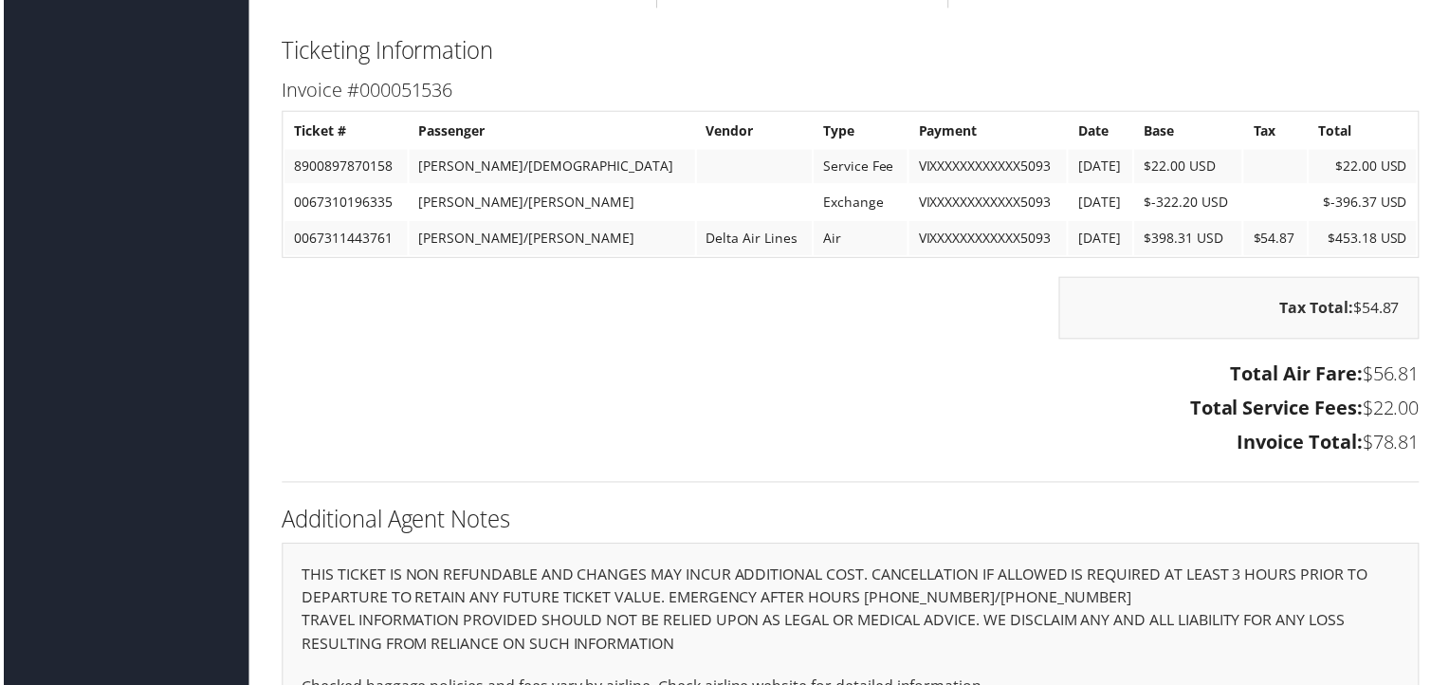
click at [940, 462] on div "Ticketing Information Invoice #000051536 Ticket # Passenger Vendor Type Payment…" at bounding box center [852, 266] width 1172 height 471
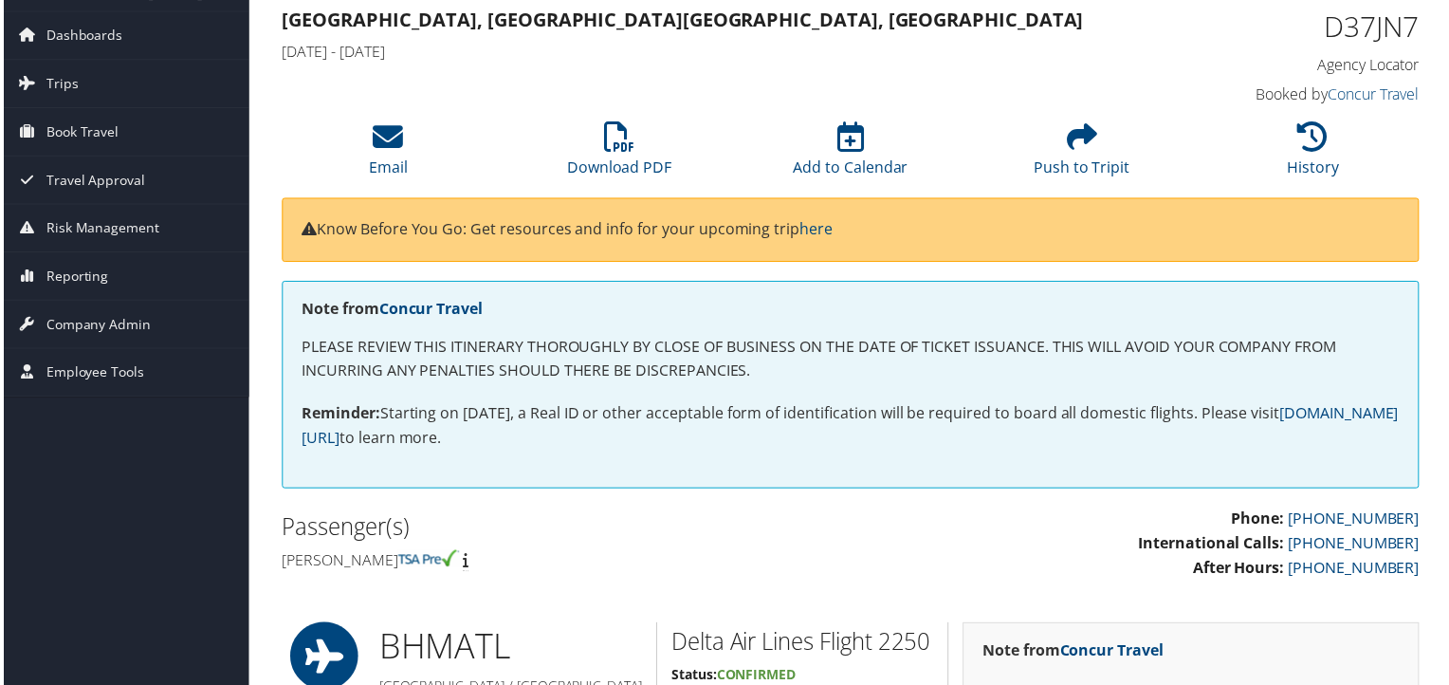
scroll to position [0, 0]
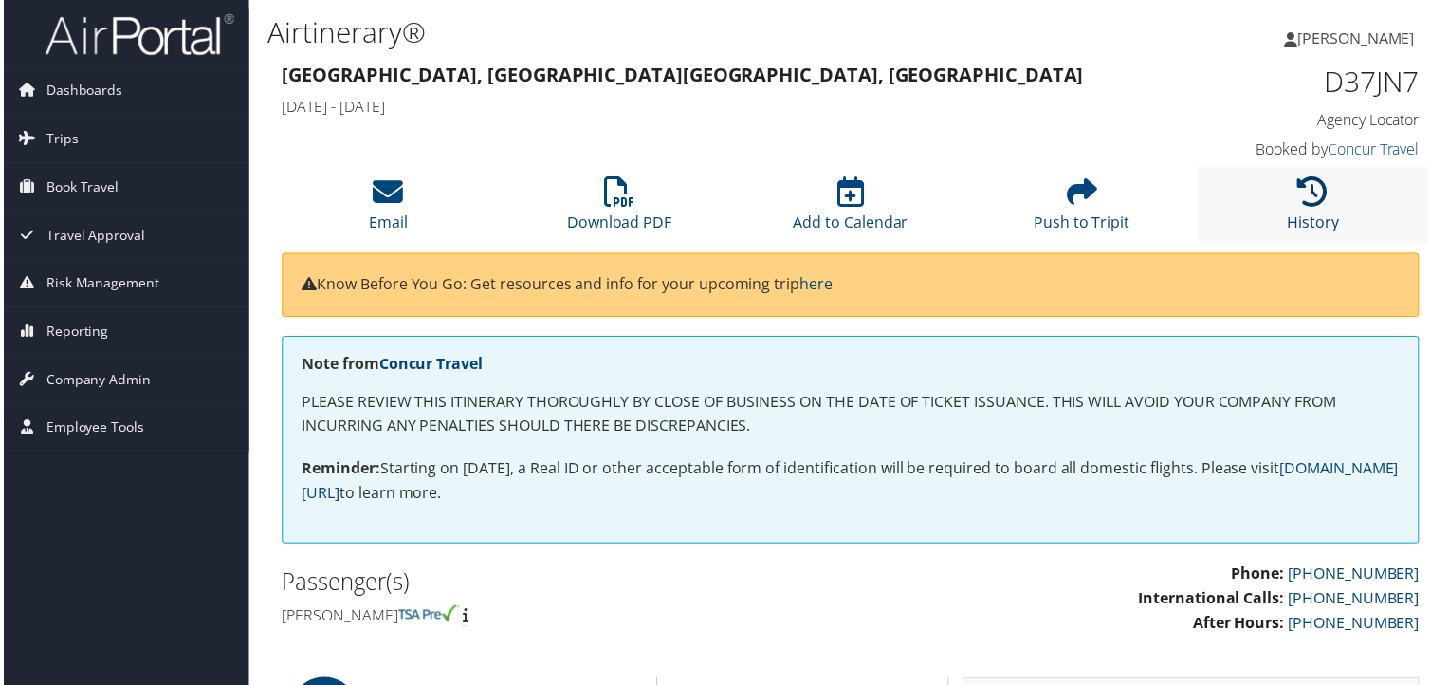
click at [1317, 197] on icon at bounding box center [1316, 192] width 30 height 30
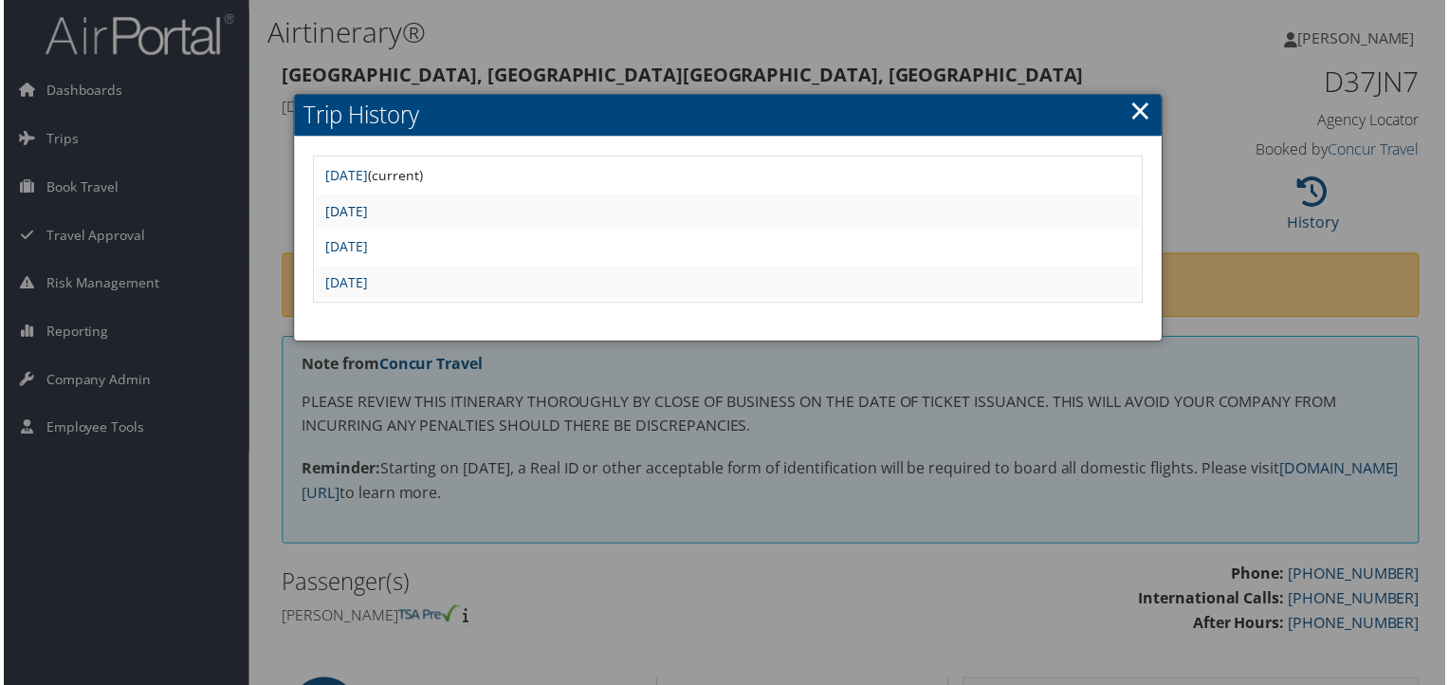
click at [366, 210] on link "[DATE]" at bounding box center [344, 212] width 43 height 18
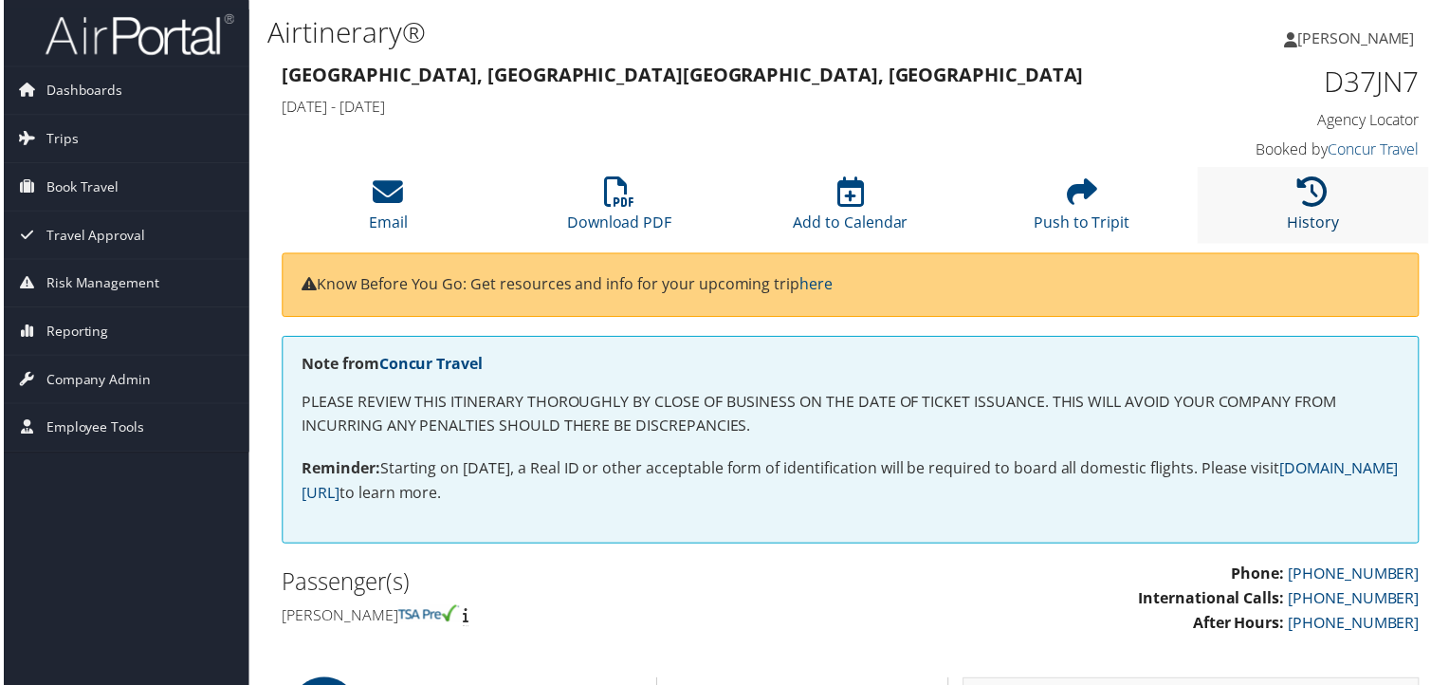
click at [1320, 205] on icon at bounding box center [1316, 192] width 30 height 30
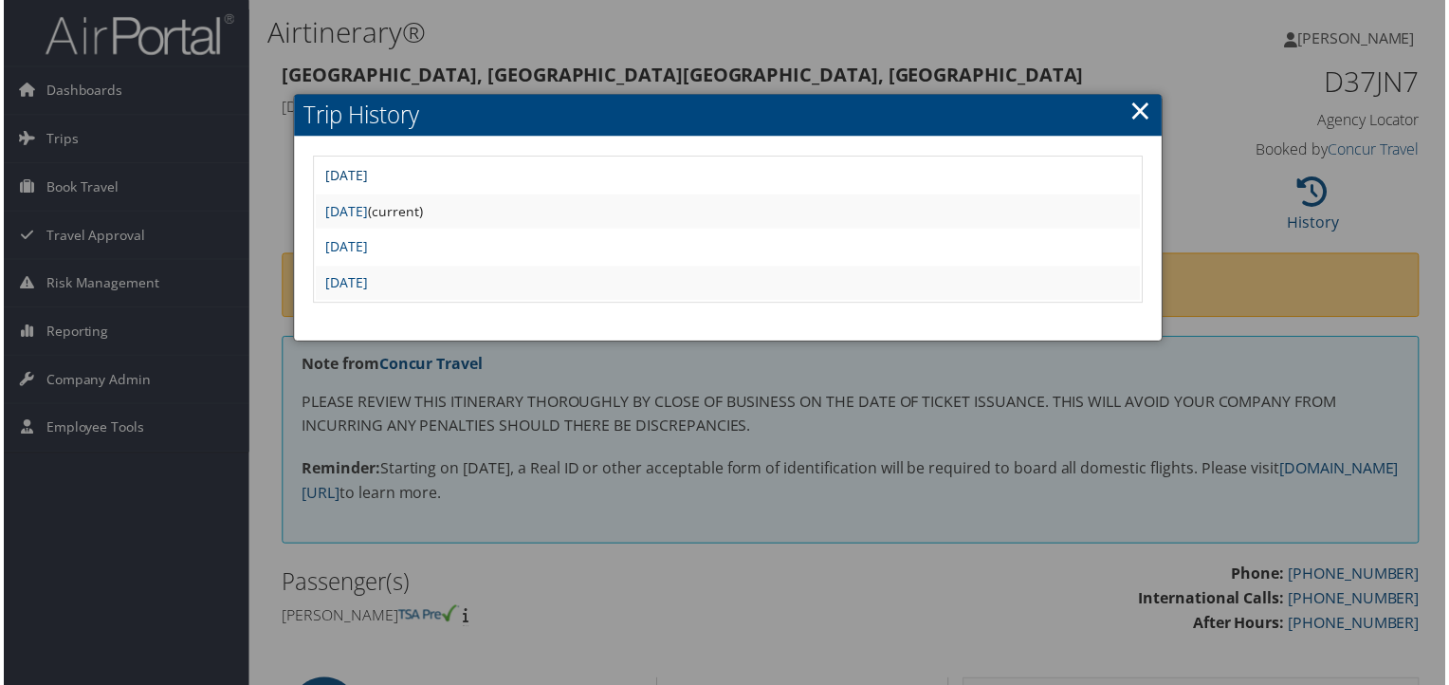
click at [366, 174] on link "[DATE]" at bounding box center [344, 176] width 43 height 18
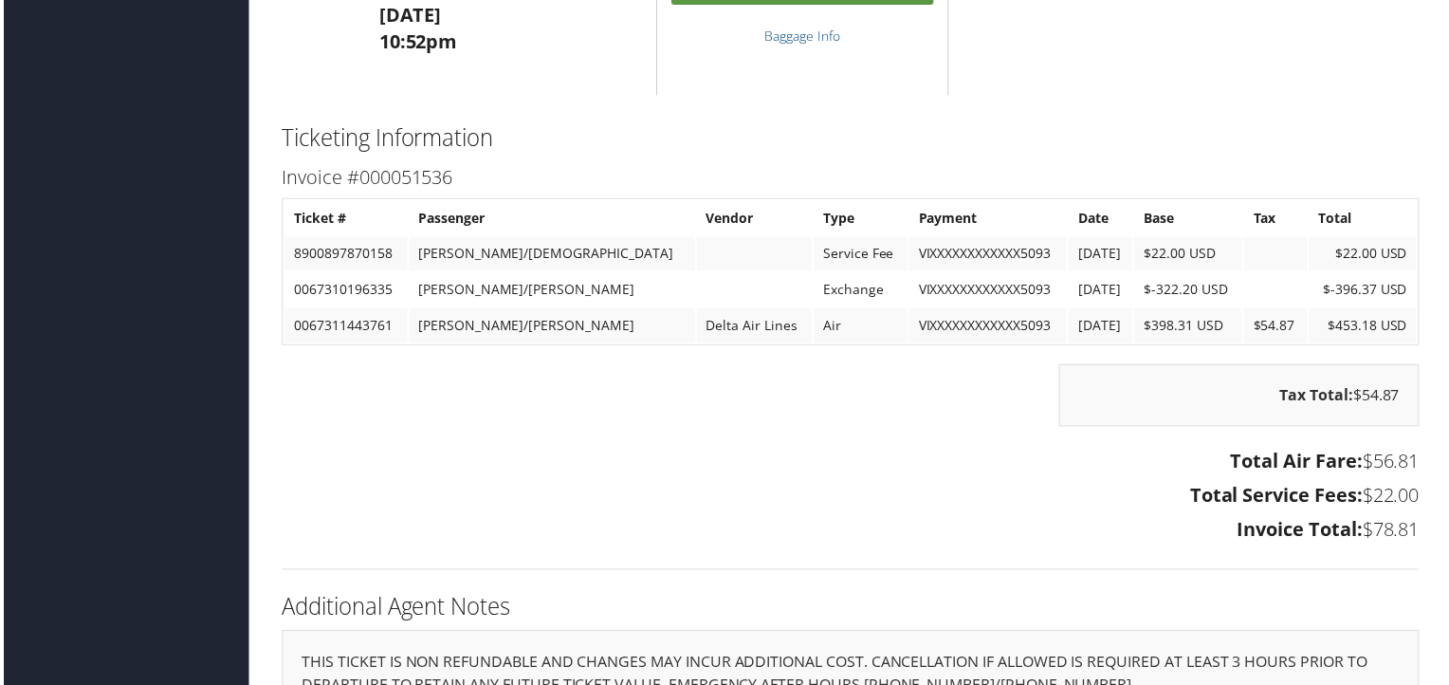
scroll to position [3414, 0]
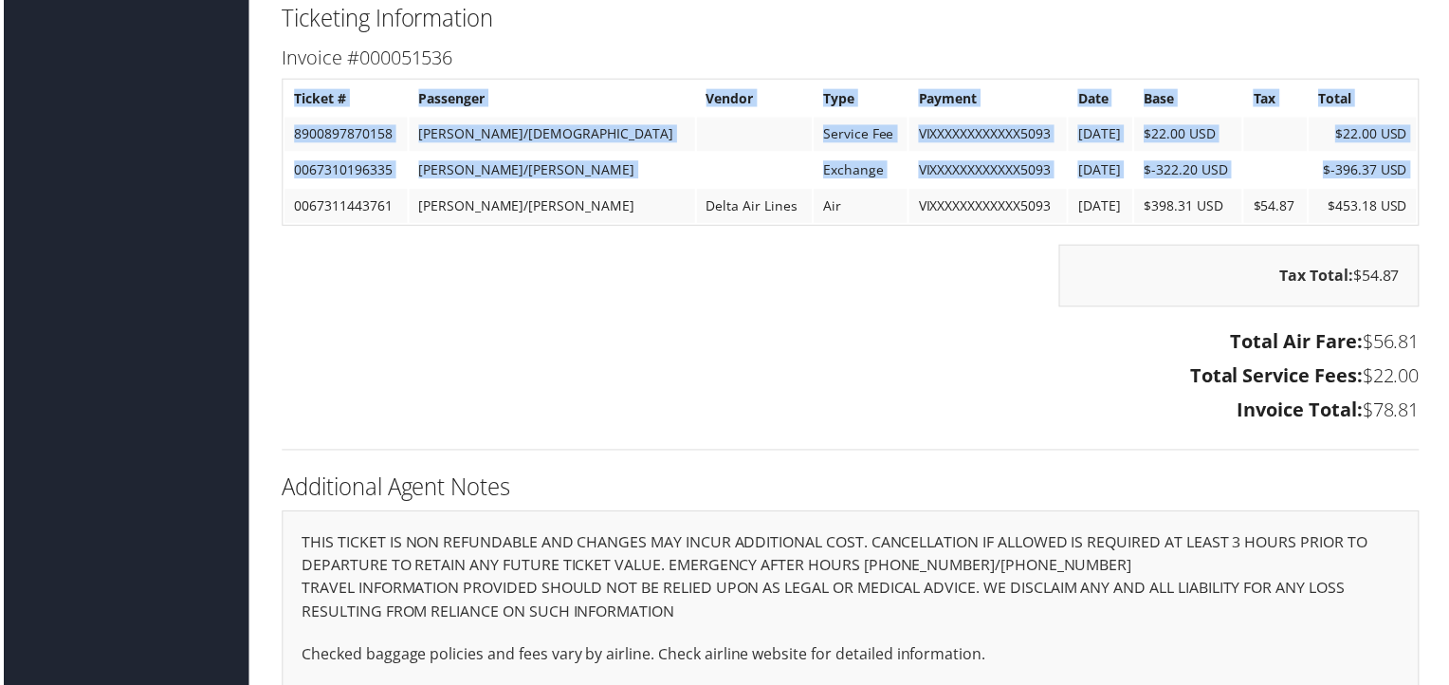
drag, startPoint x: 289, startPoint y: 203, endPoint x: 1418, endPoint y: 213, distance: 1128.6
click at [1418, 213] on div "Invoice #000051536 Ticket # Passenger Vendor Type Payment Date Base Tax Total 8…" at bounding box center [852, 237] width 1172 height 391
copy table "Ticket # Passenger Vendor Type Payment Date Base Tax Total 8900897870158 GARGAL…"
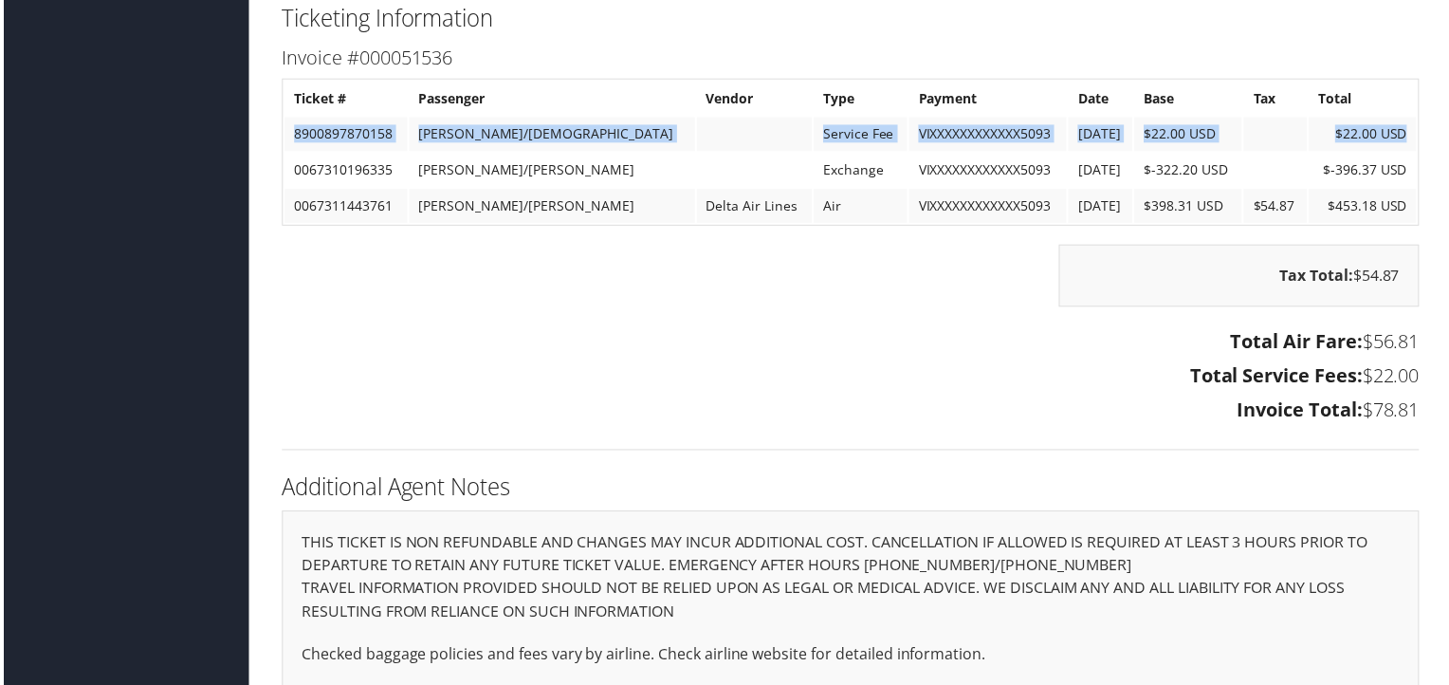
drag, startPoint x: 295, startPoint y: 134, endPoint x: 1404, endPoint y: 127, distance: 1108.6
click at [1404, 127] on tr "8900897870158 GARGALA/CHRISTOP Service Fee VIXXXXXXXXXXXX5093 9/22/2025 $22.00 …" at bounding box center [852, 135] width 1138 height 34
copy tr "8900897870158 GARGALA/CHRISTOP Service Fee VIXXXXXXXXXXXX5093 9/22/2025 $22.00 …"
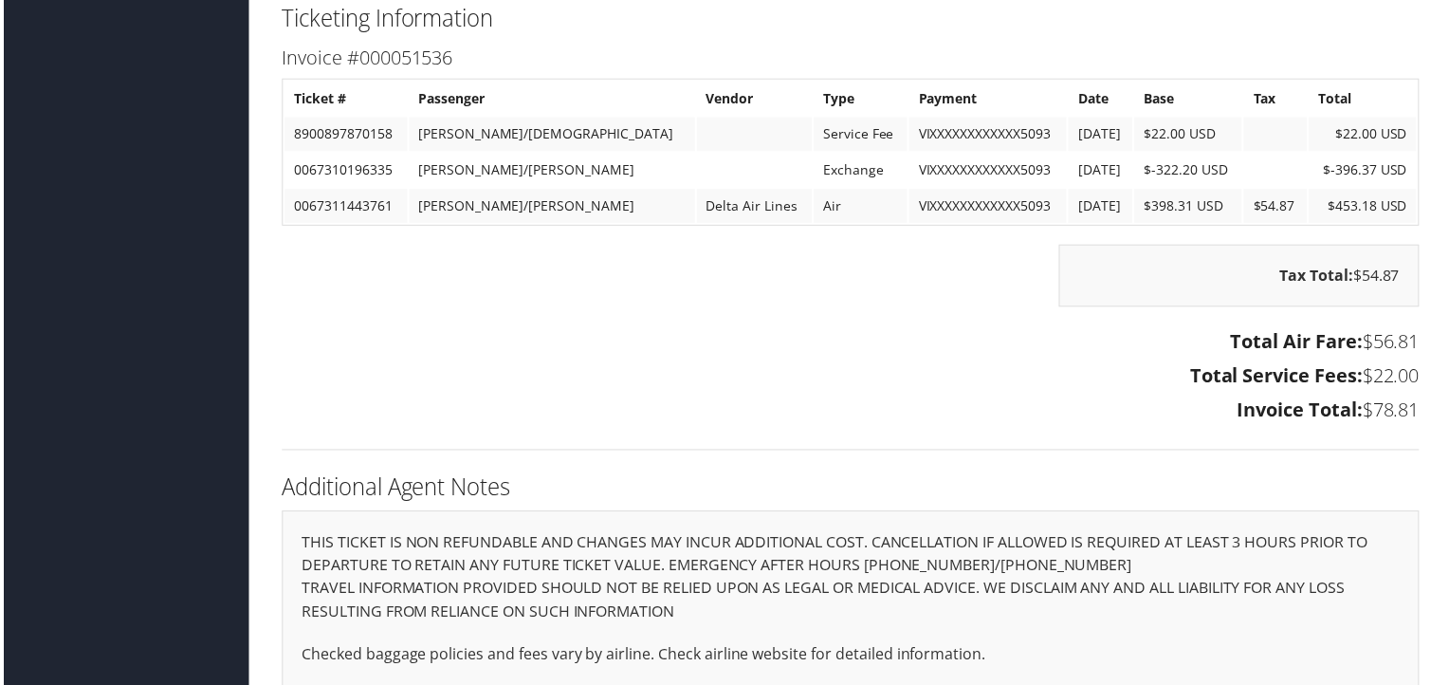
click at [645, 408] on h3 "Invoice Total: $78.81" at bounding box center [852, 411] width 1144 height 27
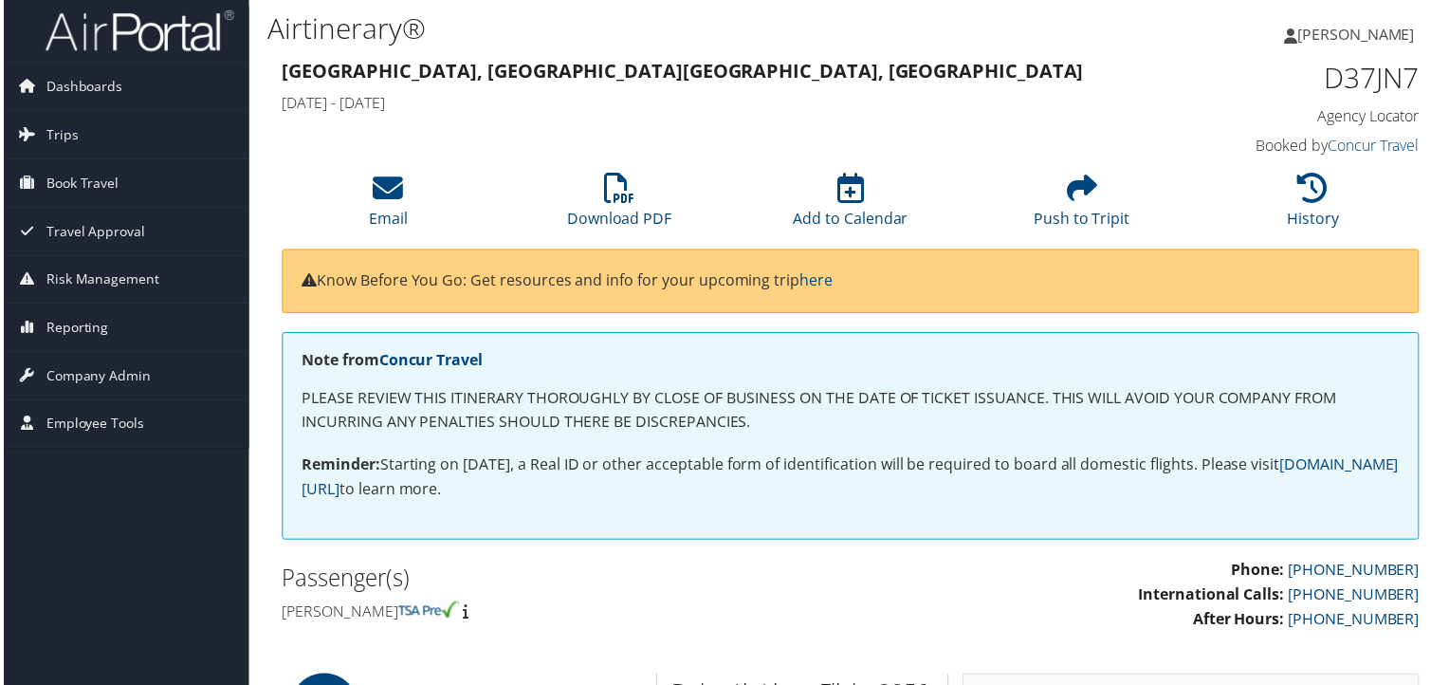
scroll to position [0, 0]
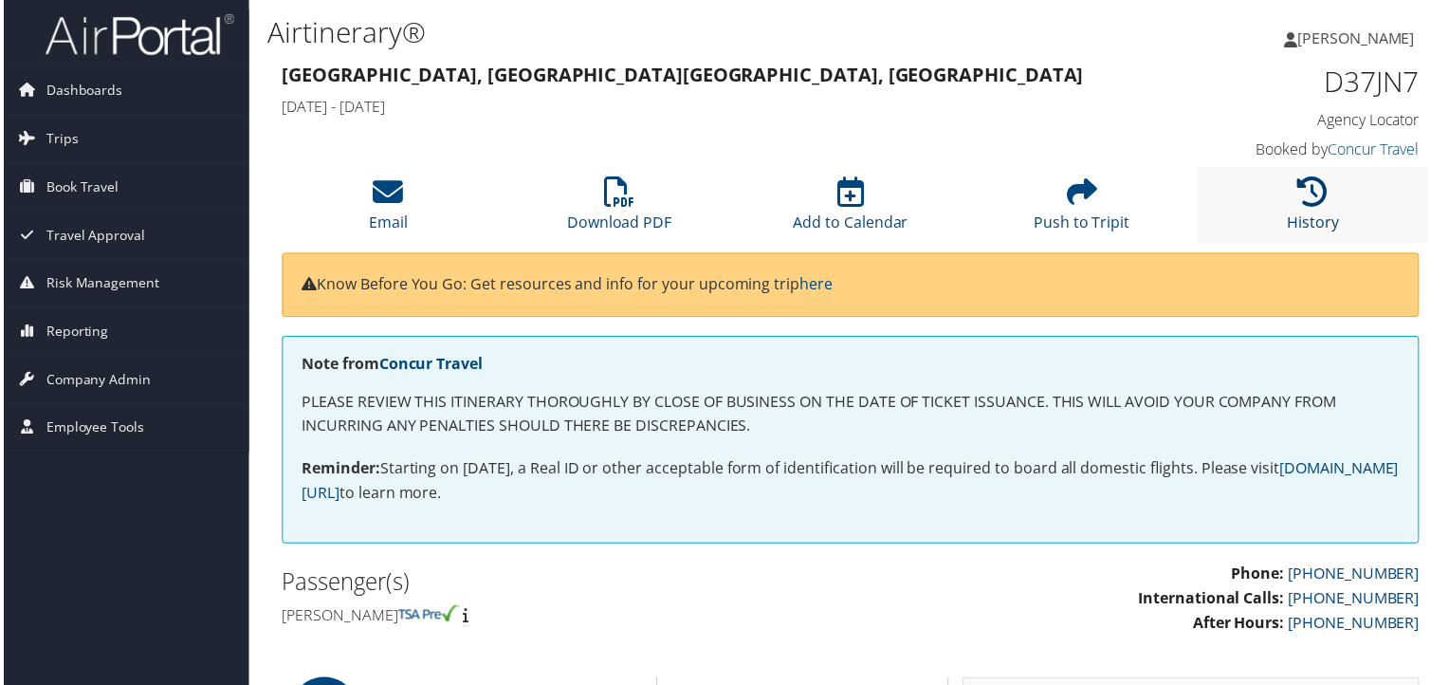
click at [1306, 193] on icon at bounding box center [1316, 192] width 30 height 30
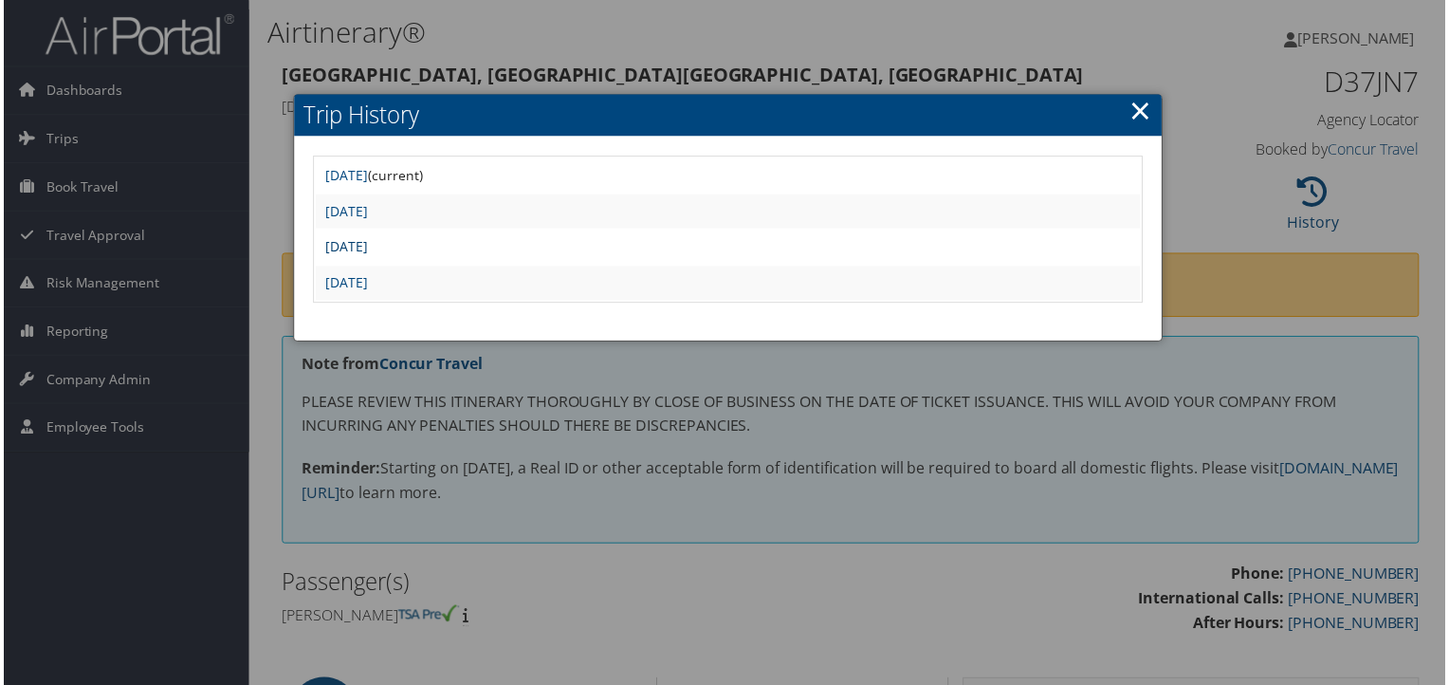
click at [366, 243] on link "Wed Aug 13 10:04:22 MDT 2025" at bounding box center [344, 248] width 43 height 18
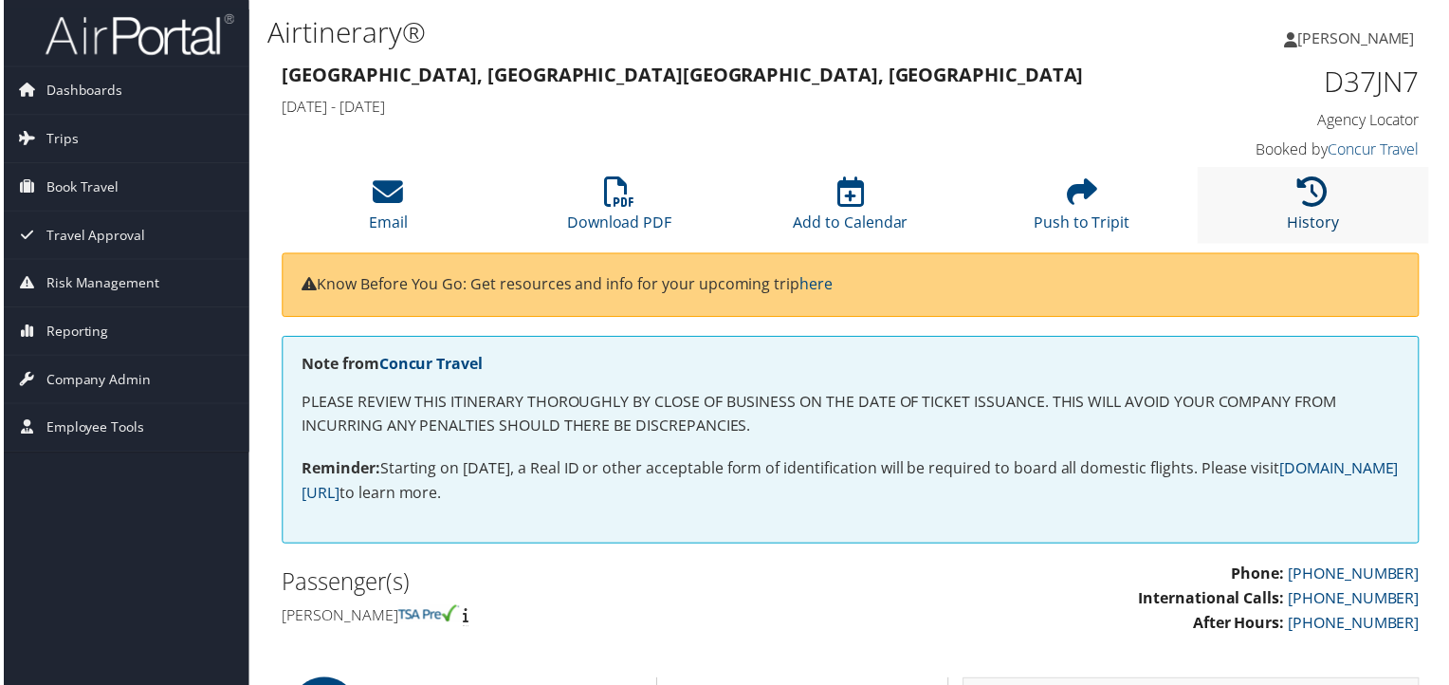
click at [1301, 185] on icon at bounding box center [1316, 192] width 30 height 30
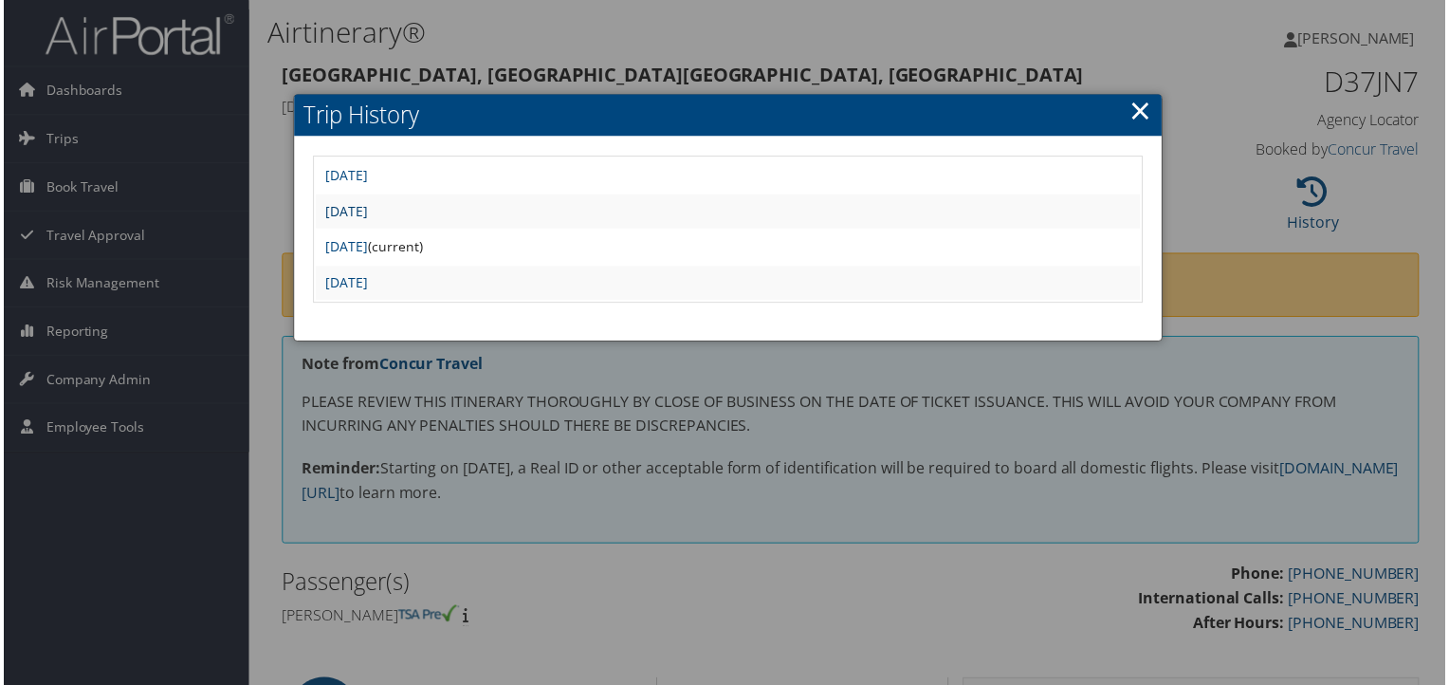
click at [366, 210] on link "[DATE]" at bounding box center [344, 212] width 43 height 18
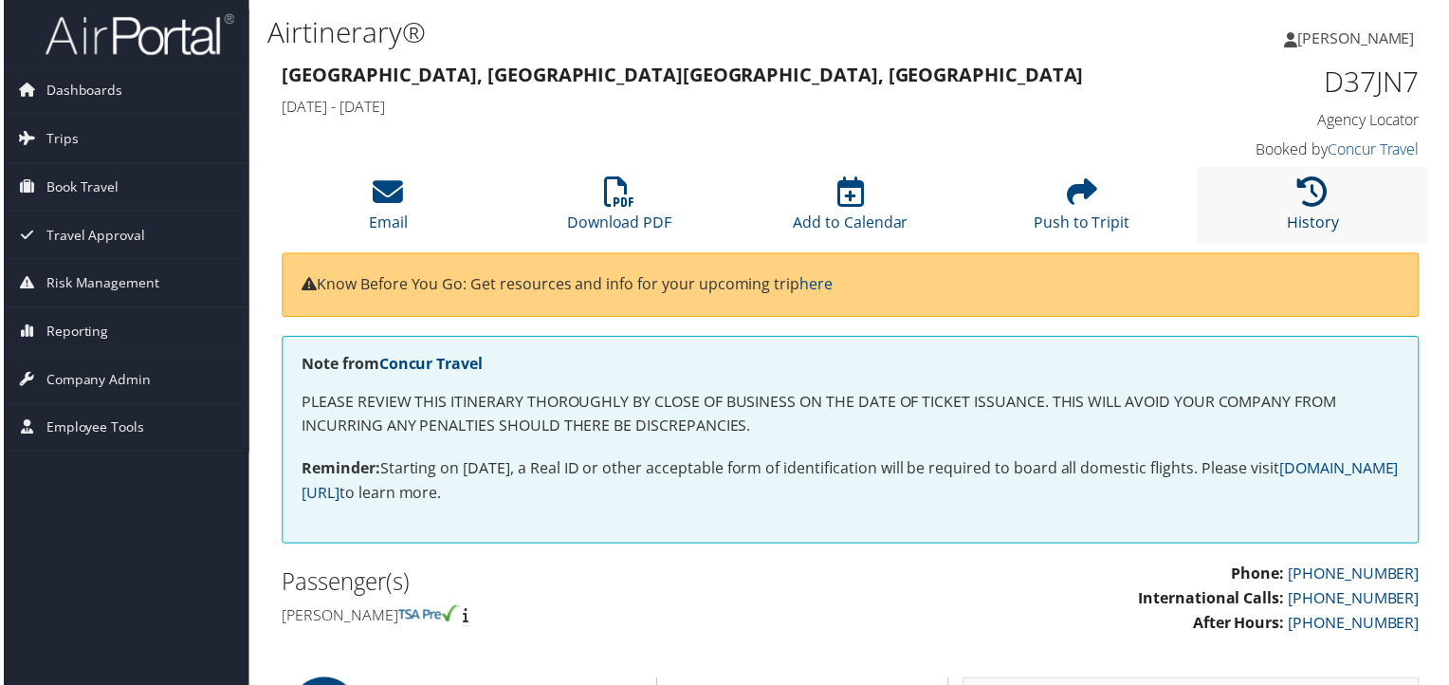
click at [1308, 196] on icon at bounding box center [1316, 192] width 30 height 30
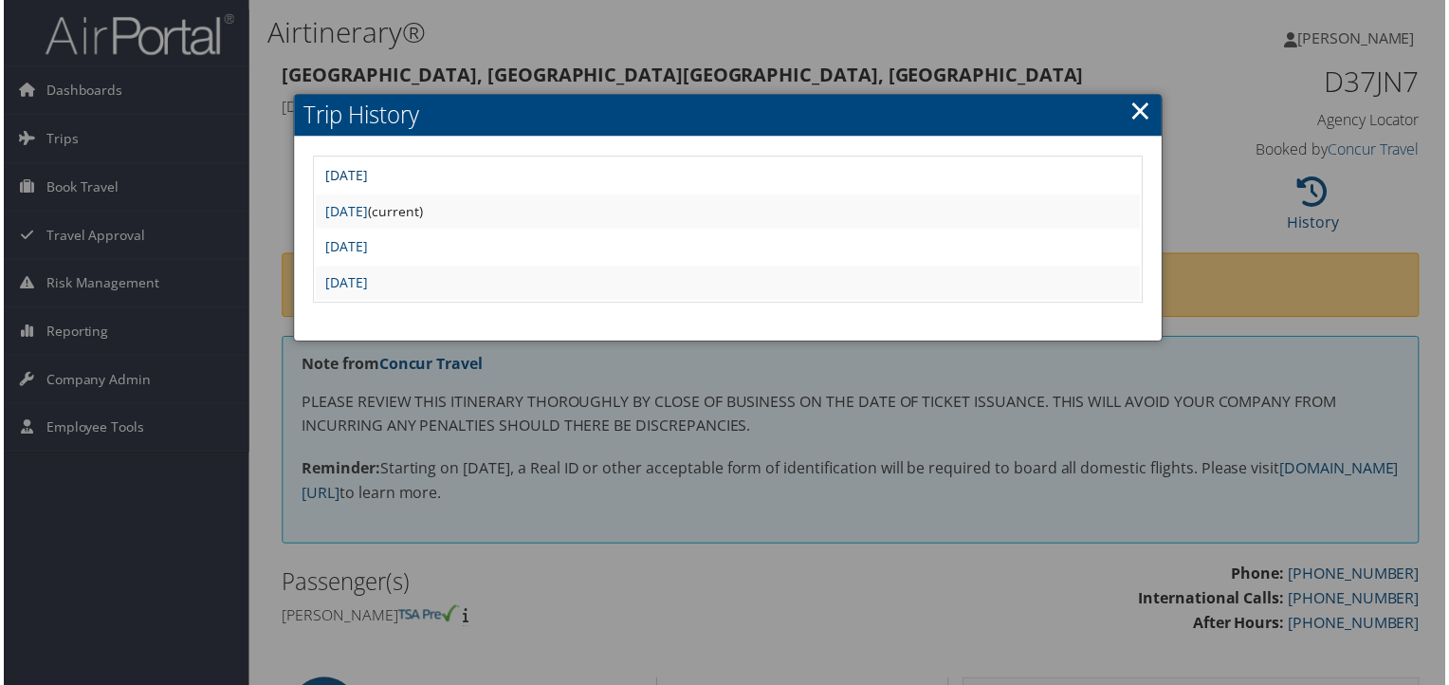
click at [366, 175] on link "[DATE]" at bounding box center [344, 176] width 43 height 18
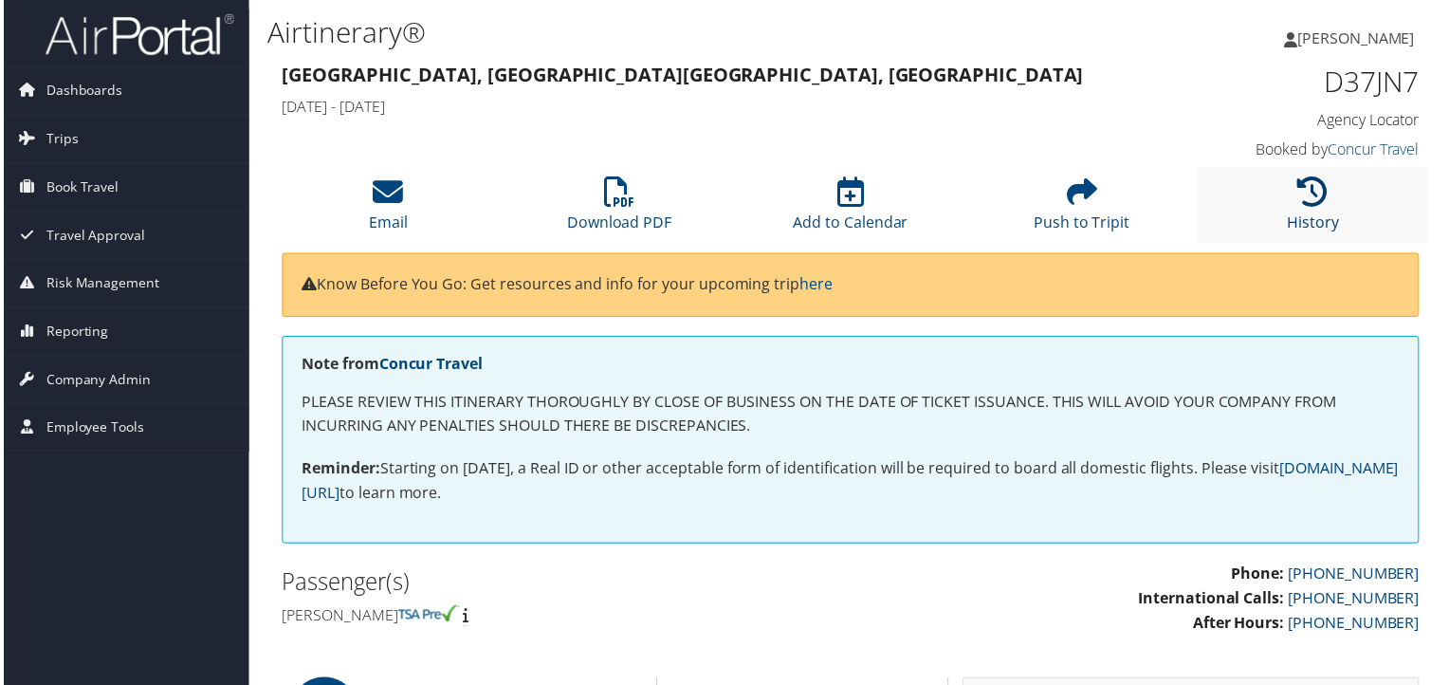
click at [1306, 191] on icon at bounding box center [1316, 192] width 30 height 30
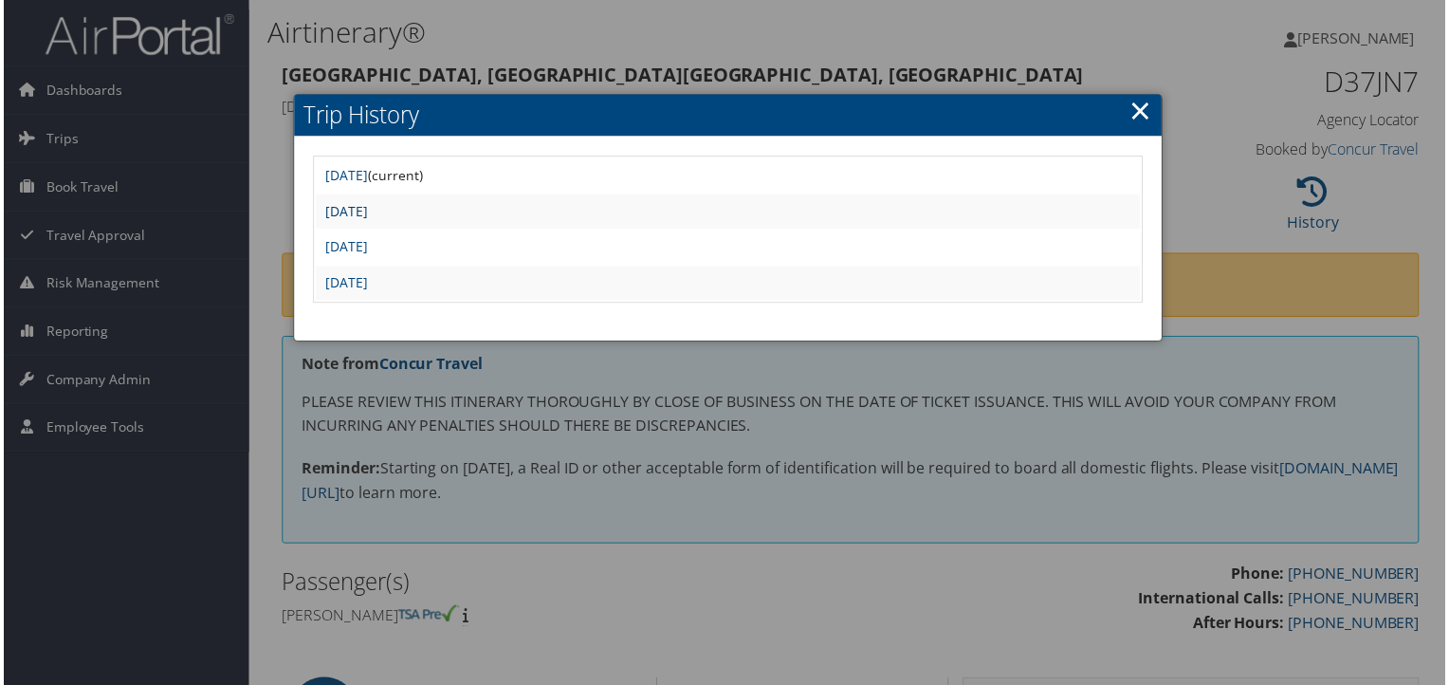
click at [366, 213] on link "[DATE]" at bounding box center [344, 212] width 43 height 18
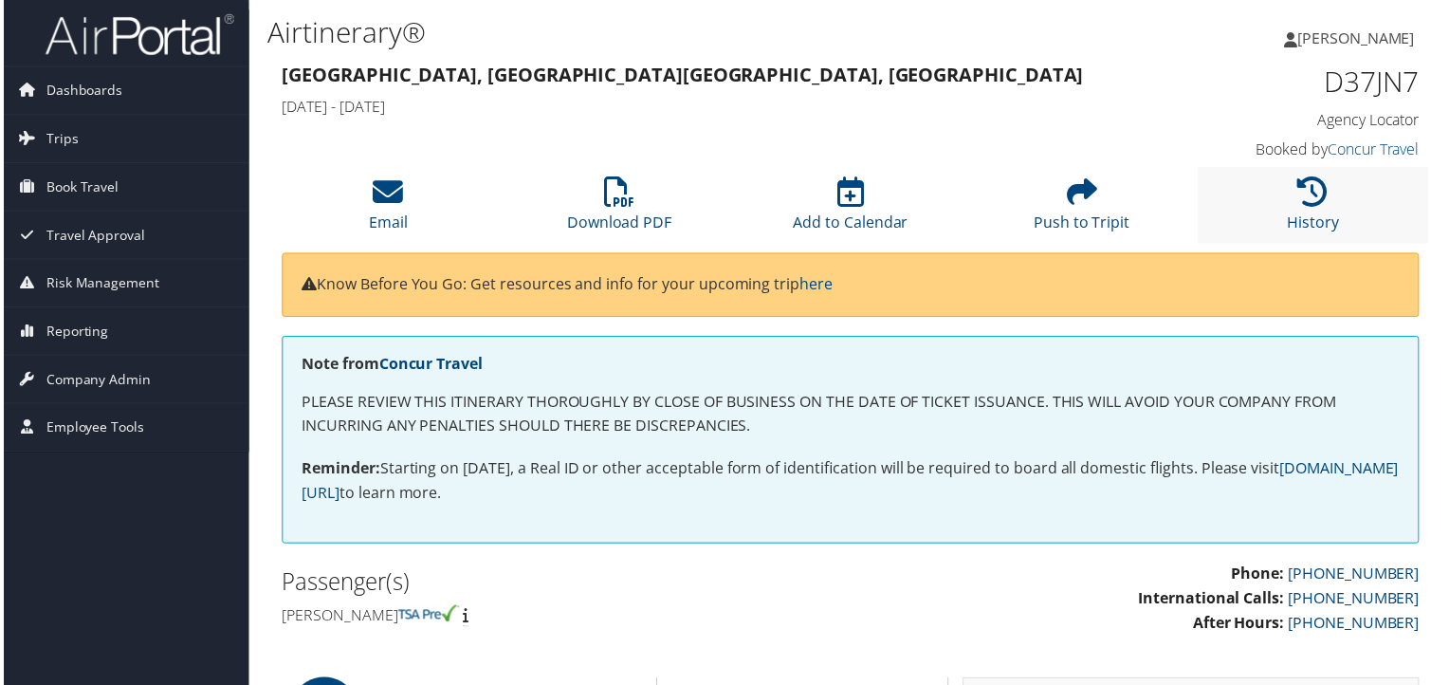
click at [1326, 190] on li "History" at bounding box center [1317, 206] width 232 height 77
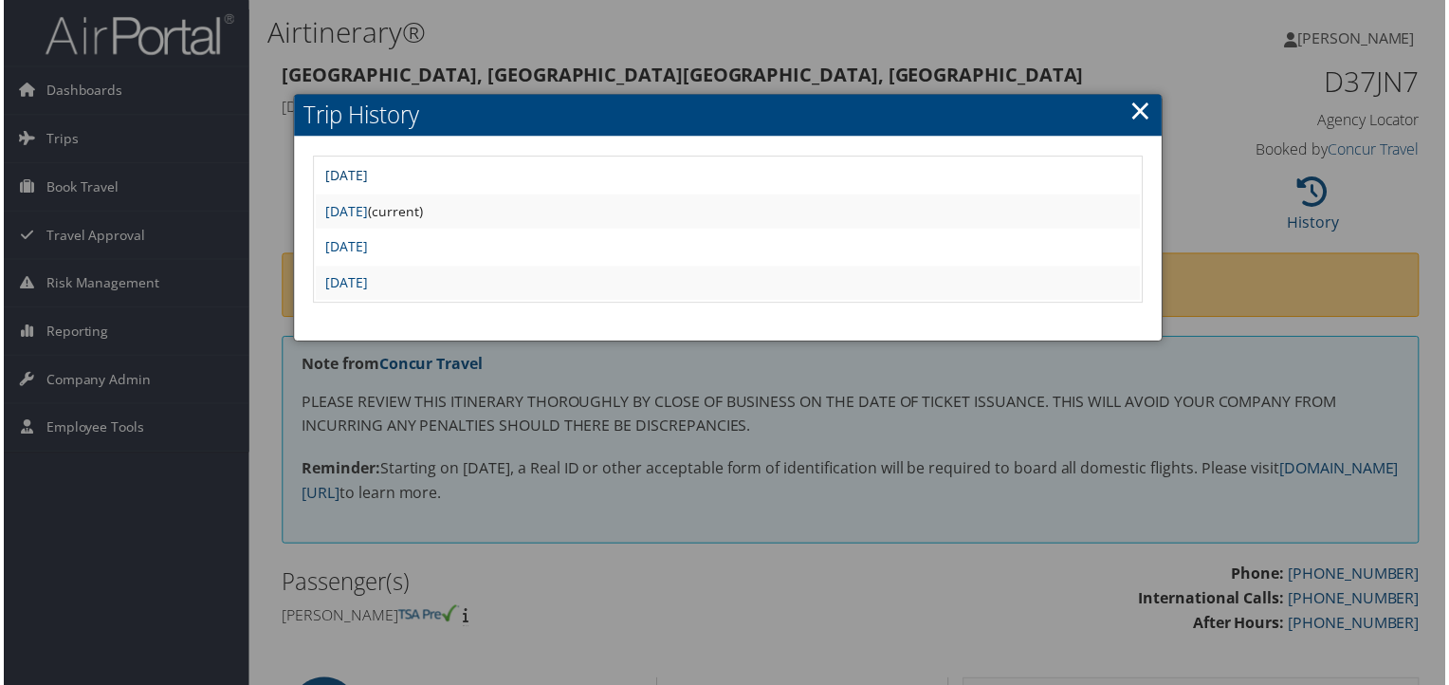
click at [366, 173] on link "Mon Sep 22 08:11:57 MDT 2025" at bounding box center [344, 176] width 43 height 18
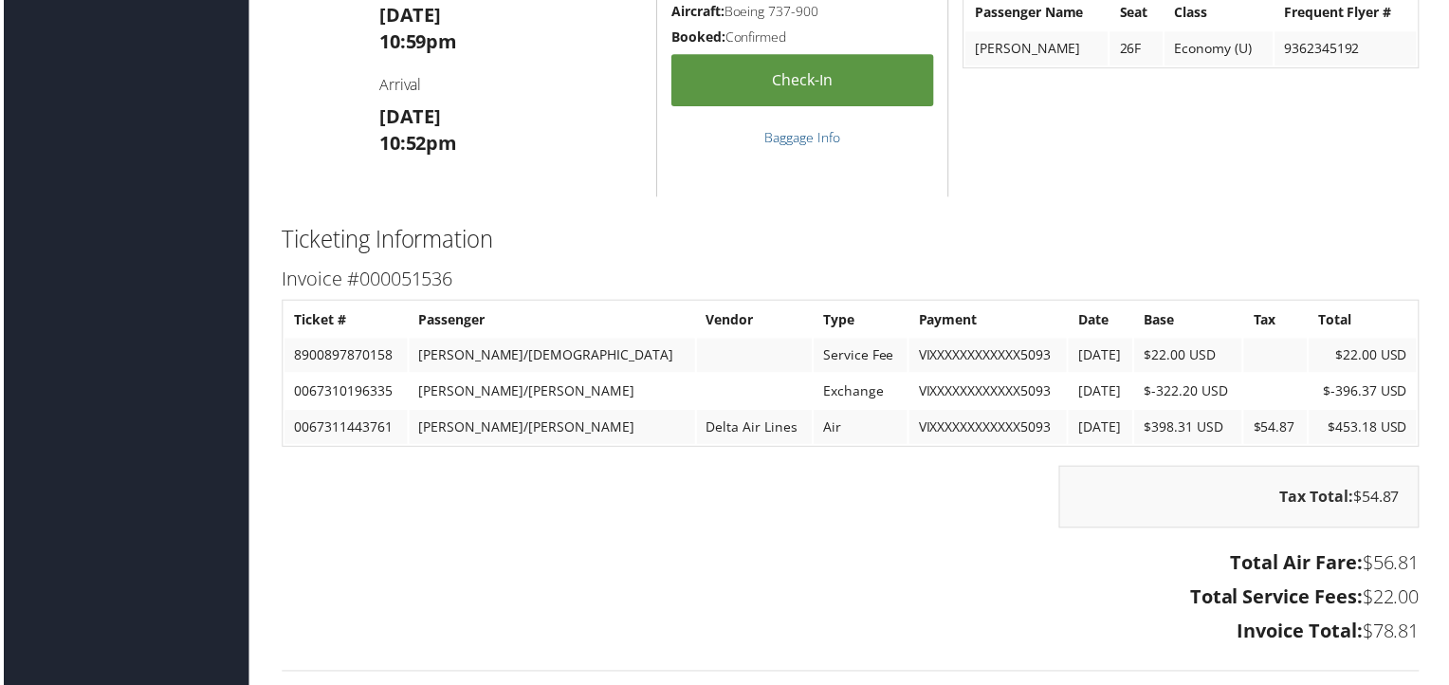
scroll to position [3224, 0]
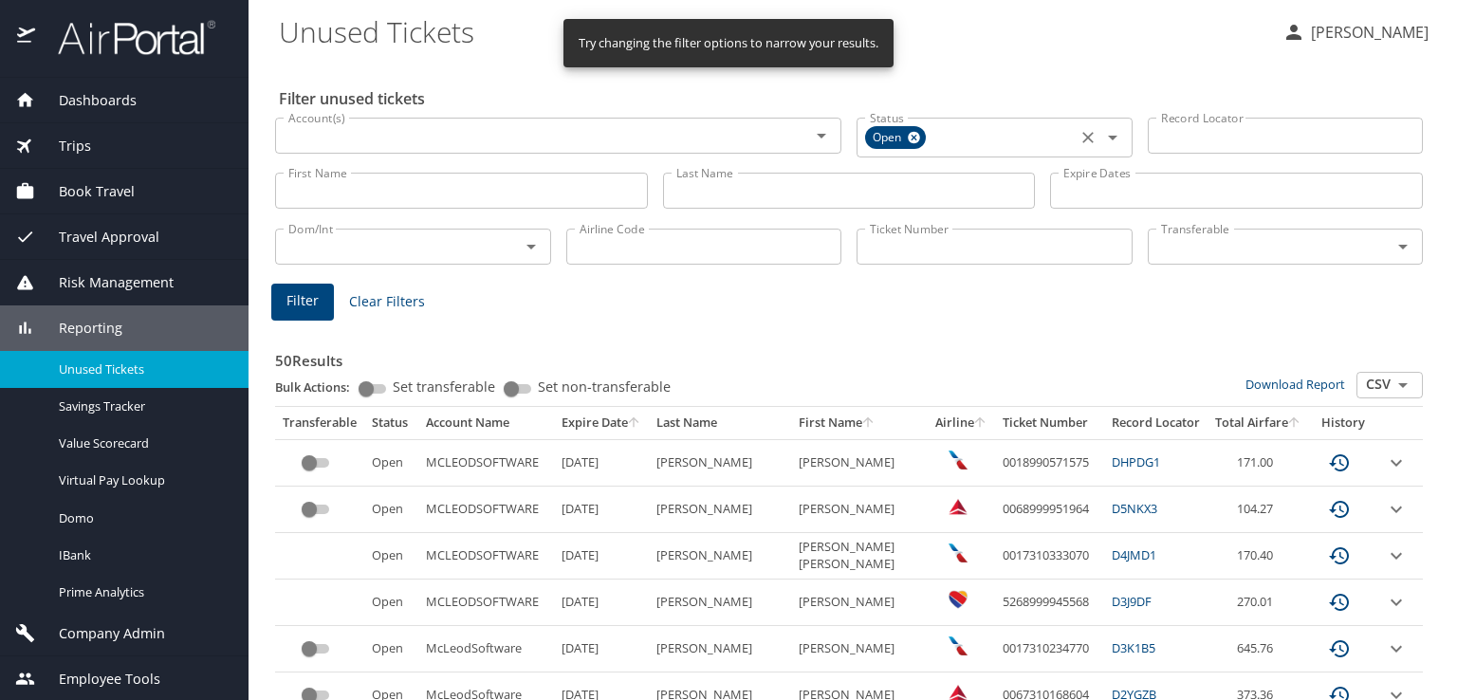
click at [907, 136] on icon at bounding box center [914, 137] width 14 height 21
click at [1101, 133] on icon "Open" at bounding box center [1112, 135] width 23 height 23
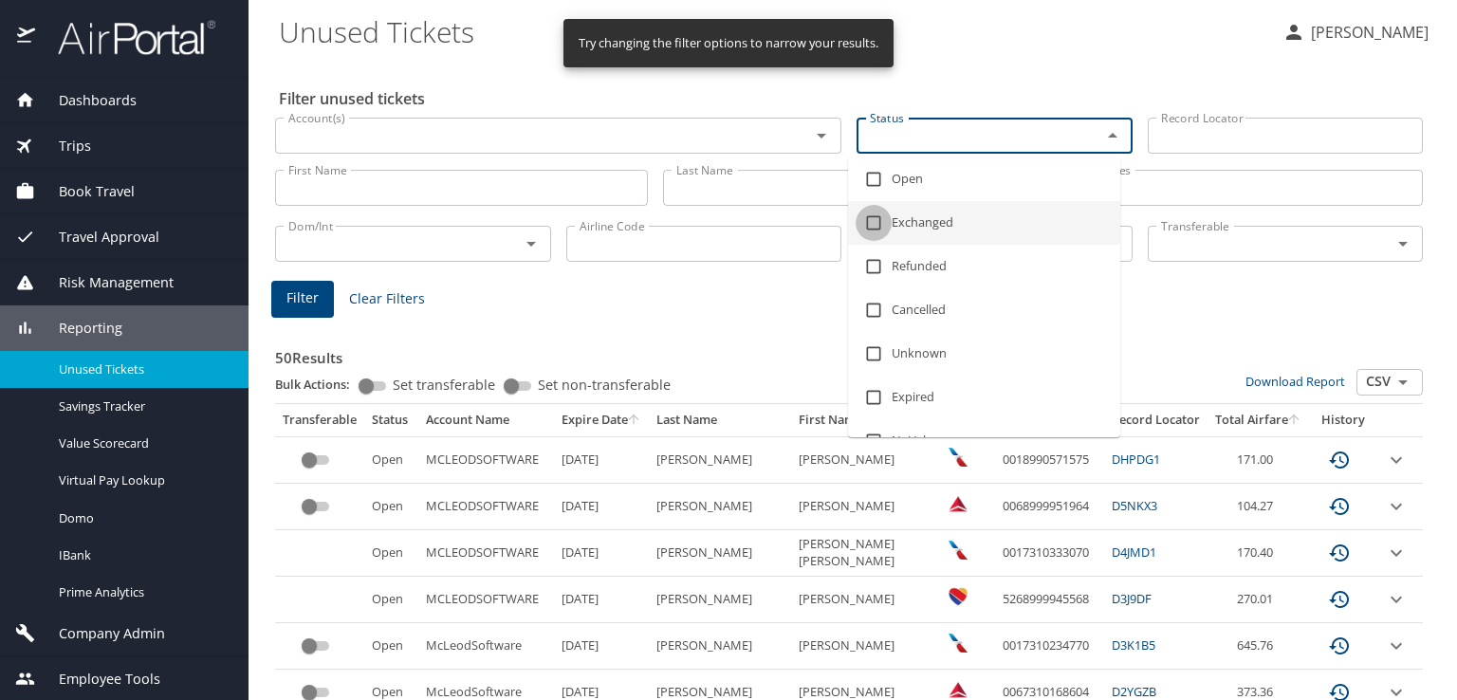
click at [872, 225] on input "checkbox" at bounding box center [873, 223] width 36 height 36
checkbox input "true"
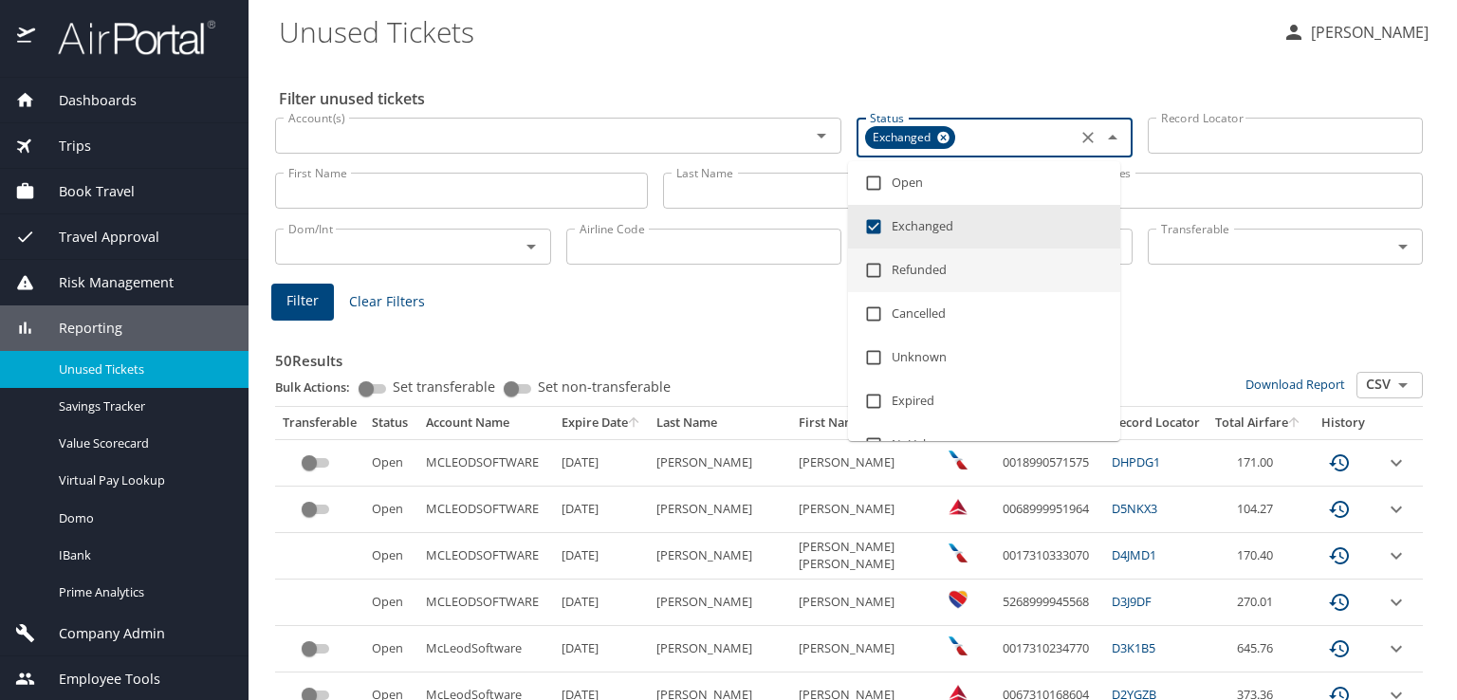
click at [867, 277] on input "checkbox" at bounding box center [873, 270] width 36 height 36
checkbox input "true"
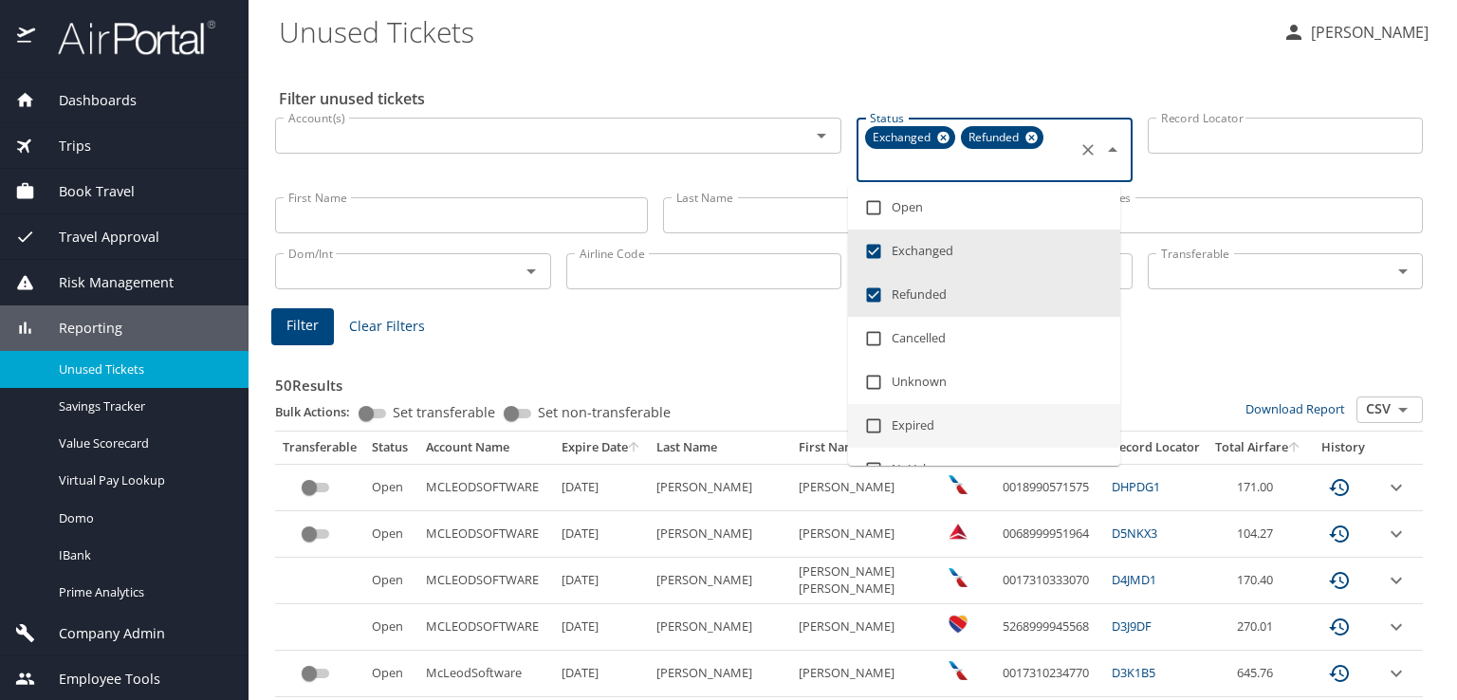
click at [876, 427] on input "checkbox" at bounding box center [873, 426] width 36 height 36
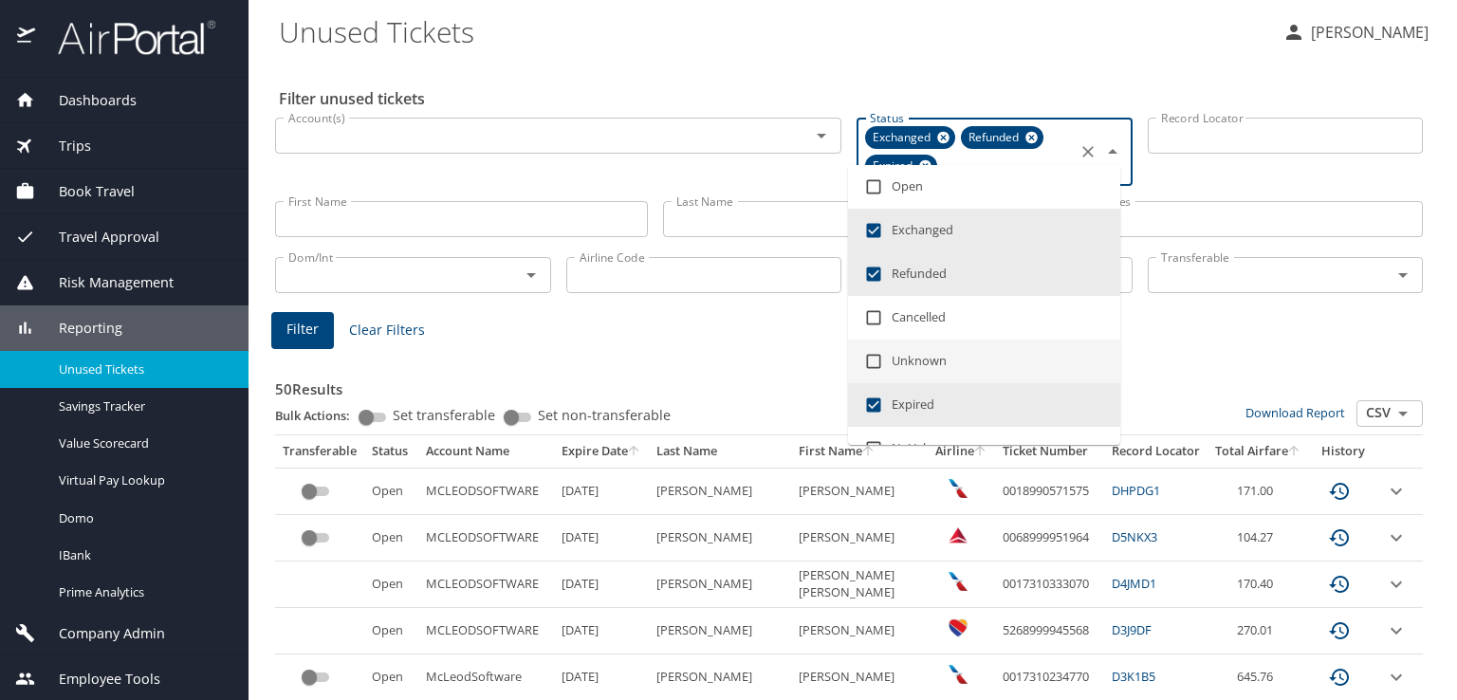
scroll to position [95, 0]
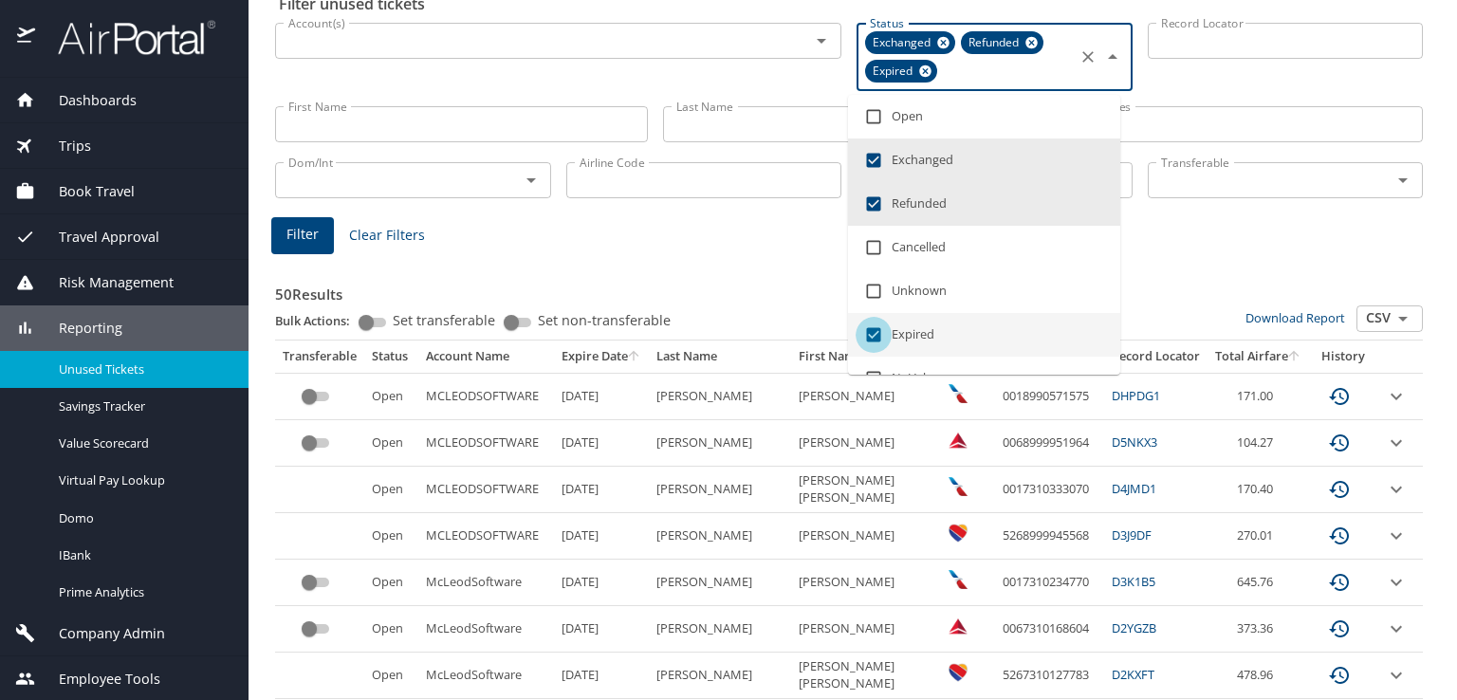
click at [869, 333] on input "checkbox" at bounding box center [873, 335] width 36 height 36
checkbox input "false"
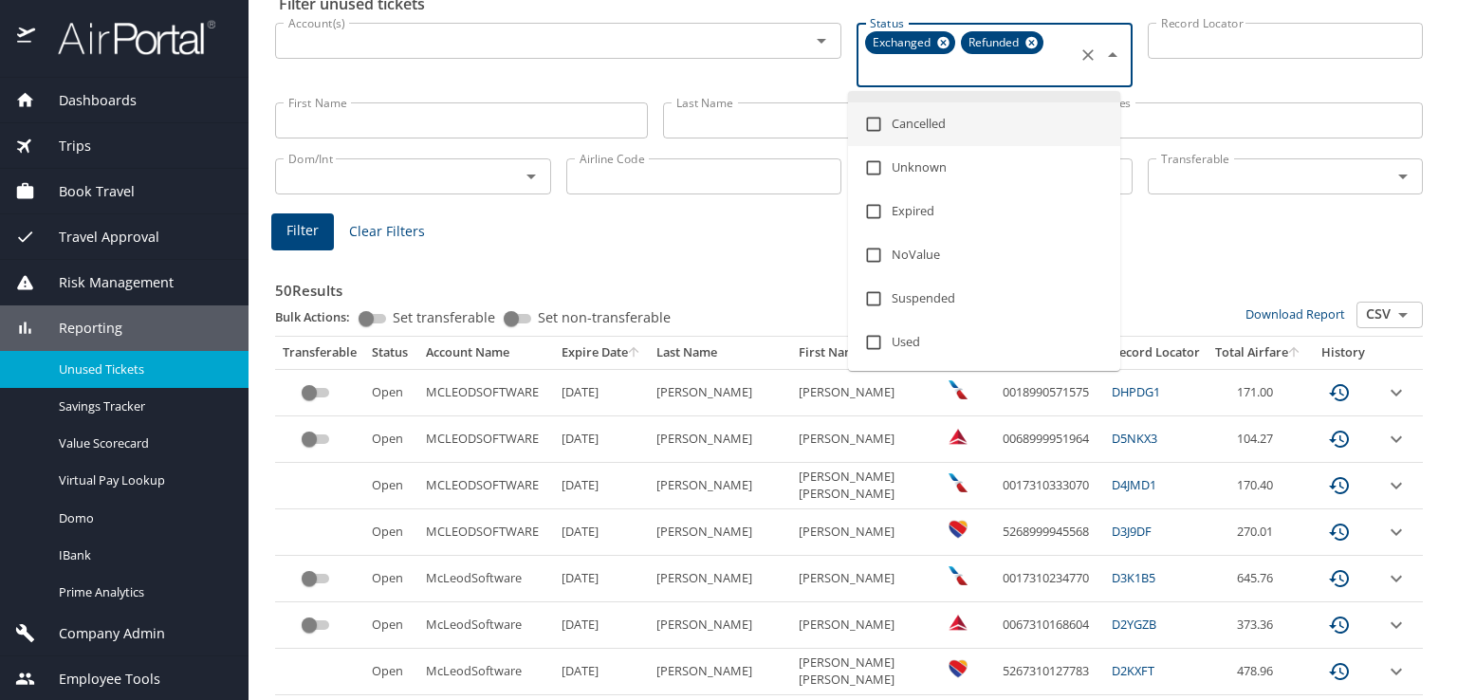
scroll to position [120, 0]
click at [869, 331] on input "checkbox" at bounding box center [873, 341] width 36 height 36
checkbox input "true"
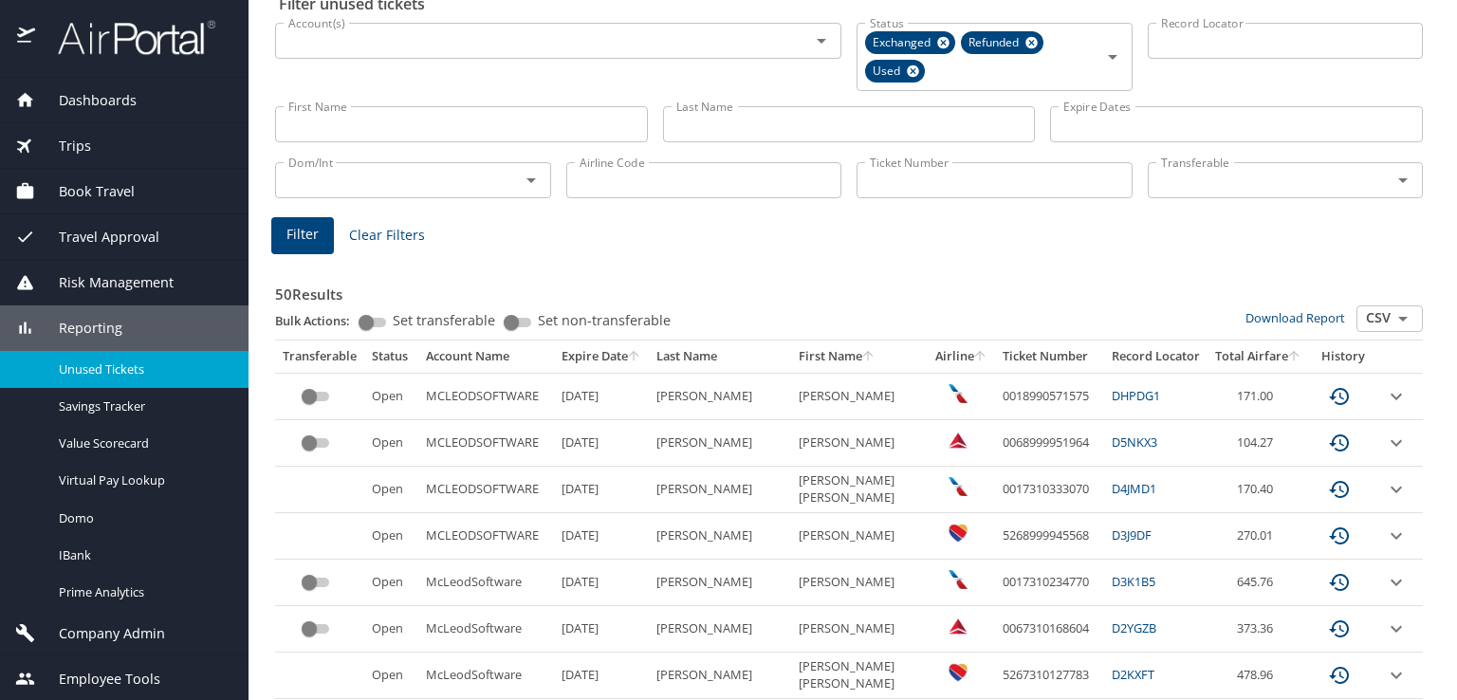
click at [746, 133] on input "Last Name" at bounding box center [849, 124] width 373 height 36
type input "gargala"
click at [293, 241] on span "Filter" at bounding box center [302, 235] width 32 height 24
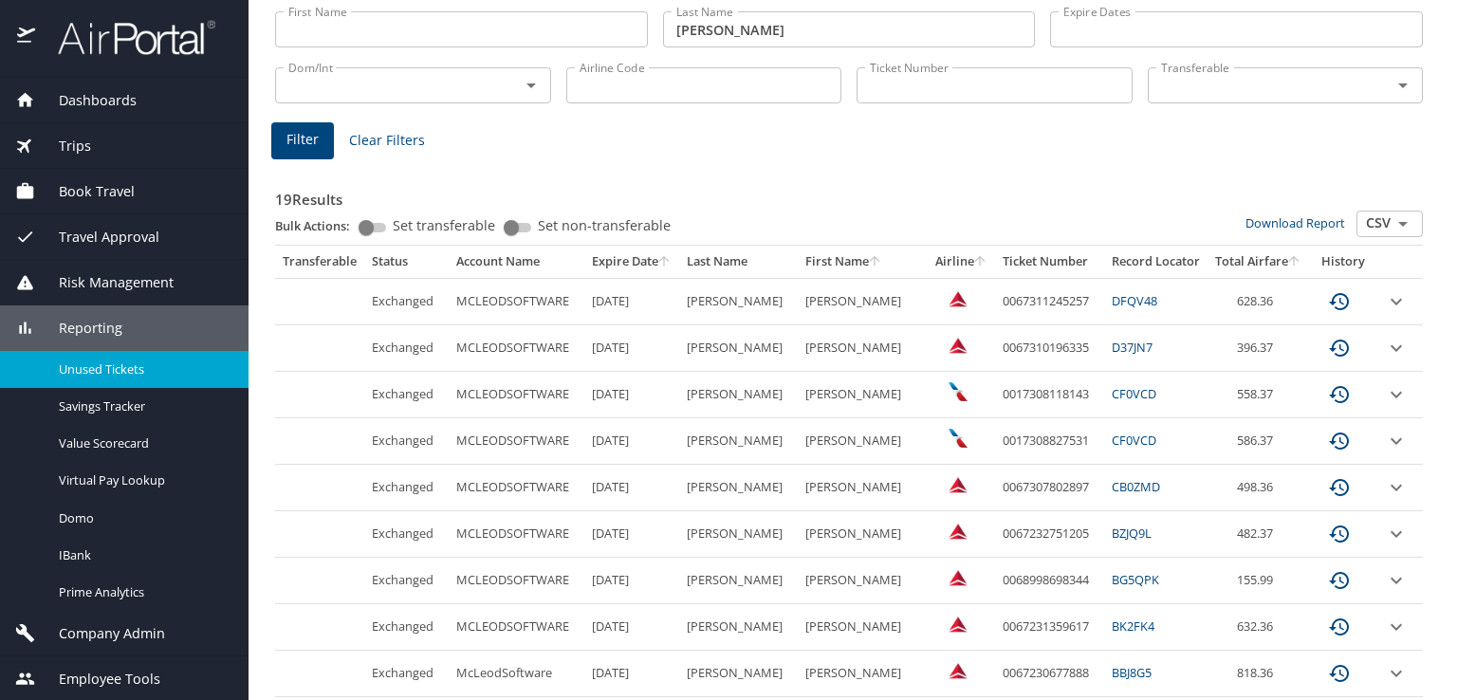
scroll to position [285, 0]
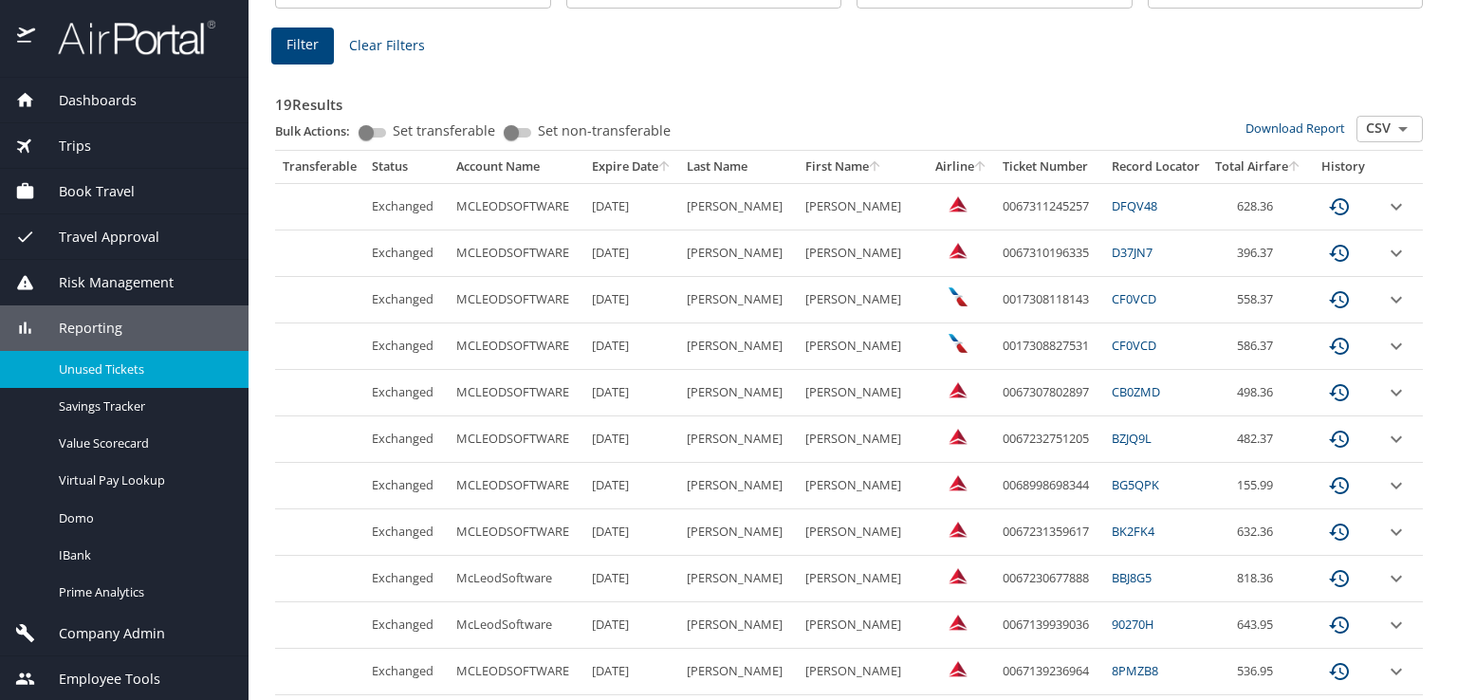
click at [1125, 205] on link "DFQV48" at bounding box center [1134, 205] width 46 height 17
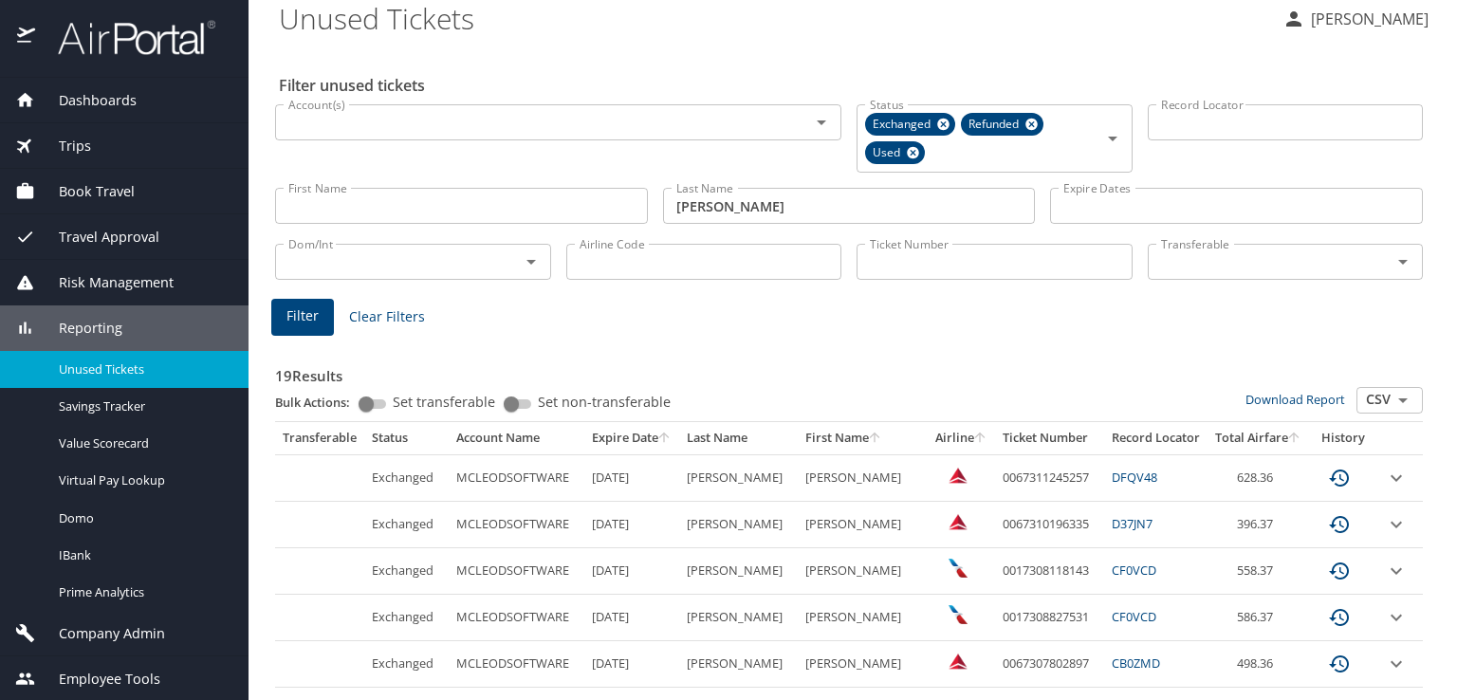
scroll to position [0, 0]
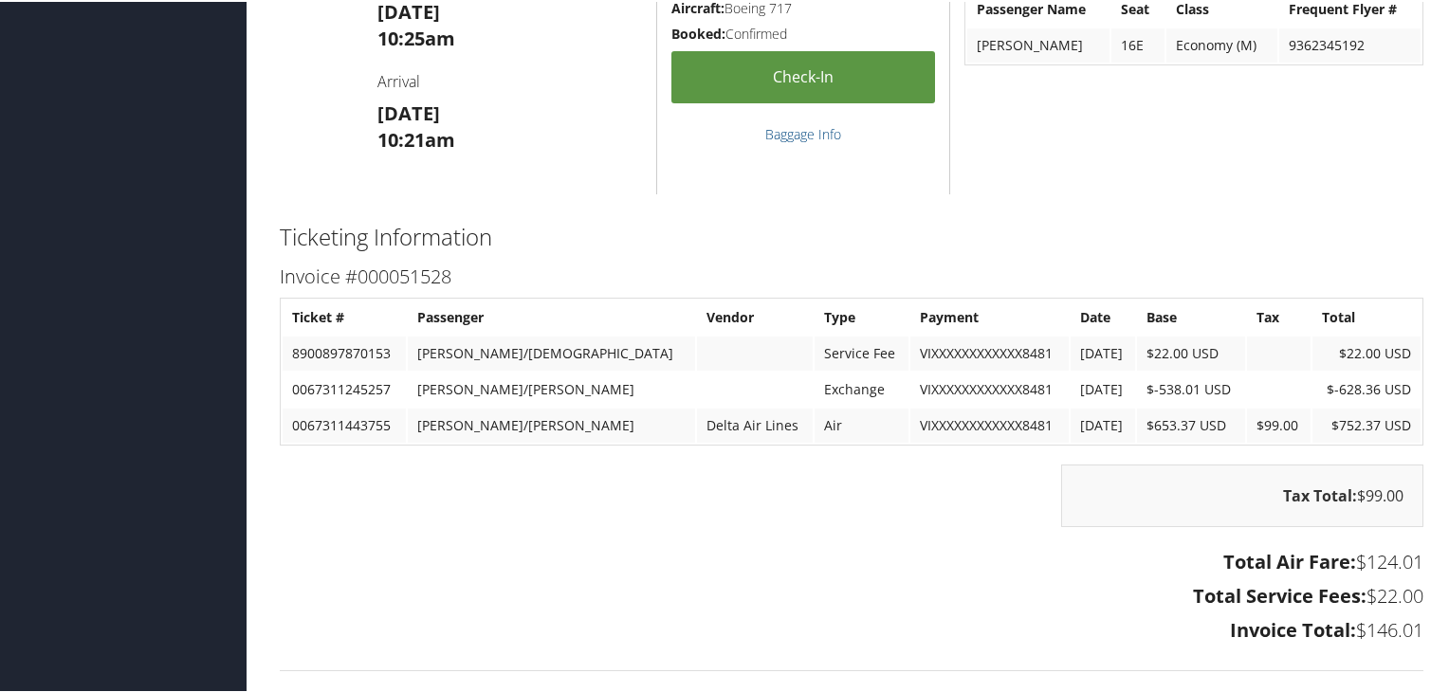
scroll to position [2845, 0]
